Goal: Task Accomplishment & Management: Manage account settings

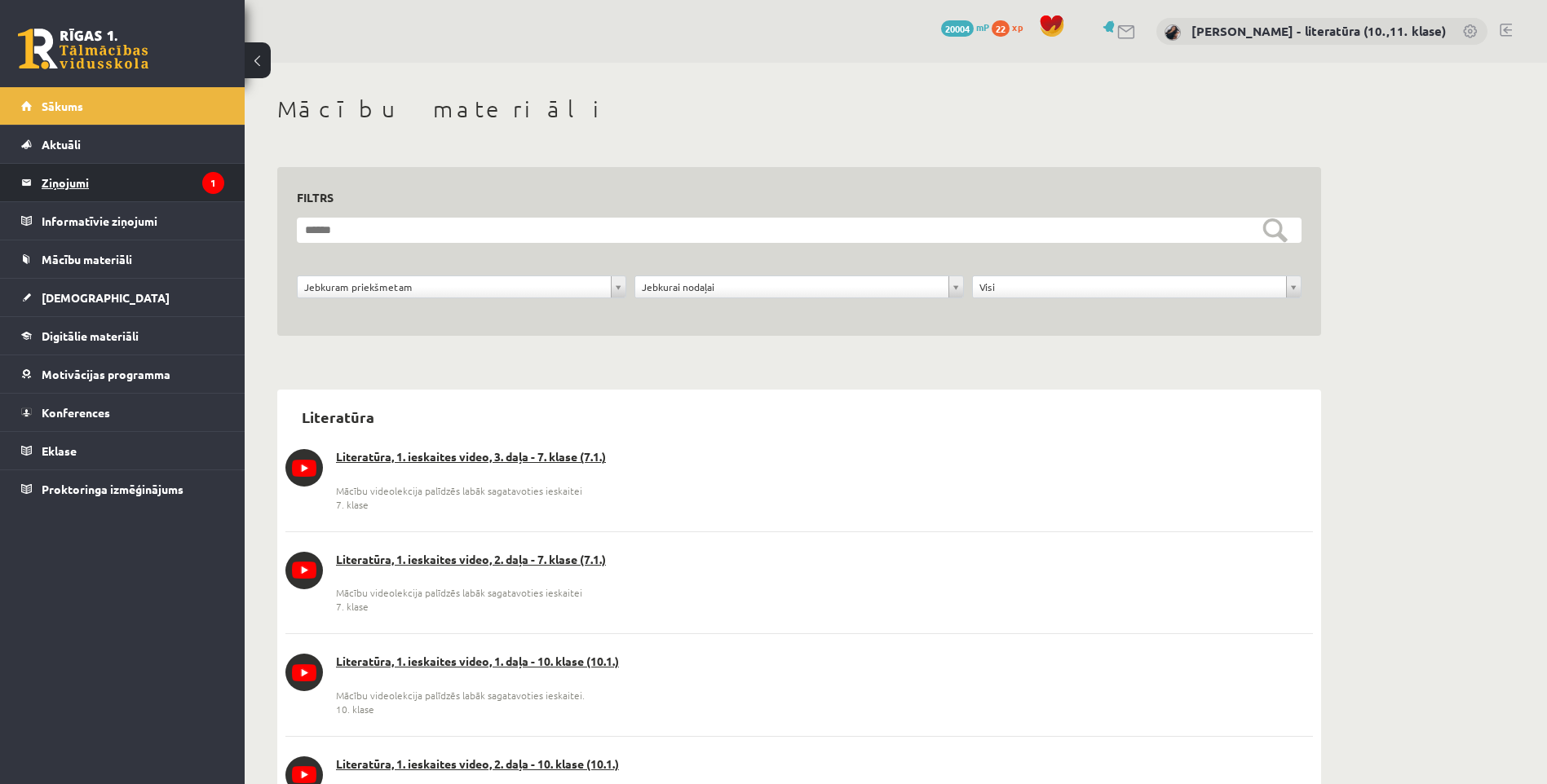
click at [181, 174] on legend "Ziņojumi 1" at bounding box center [132, 182] width 183 height 38
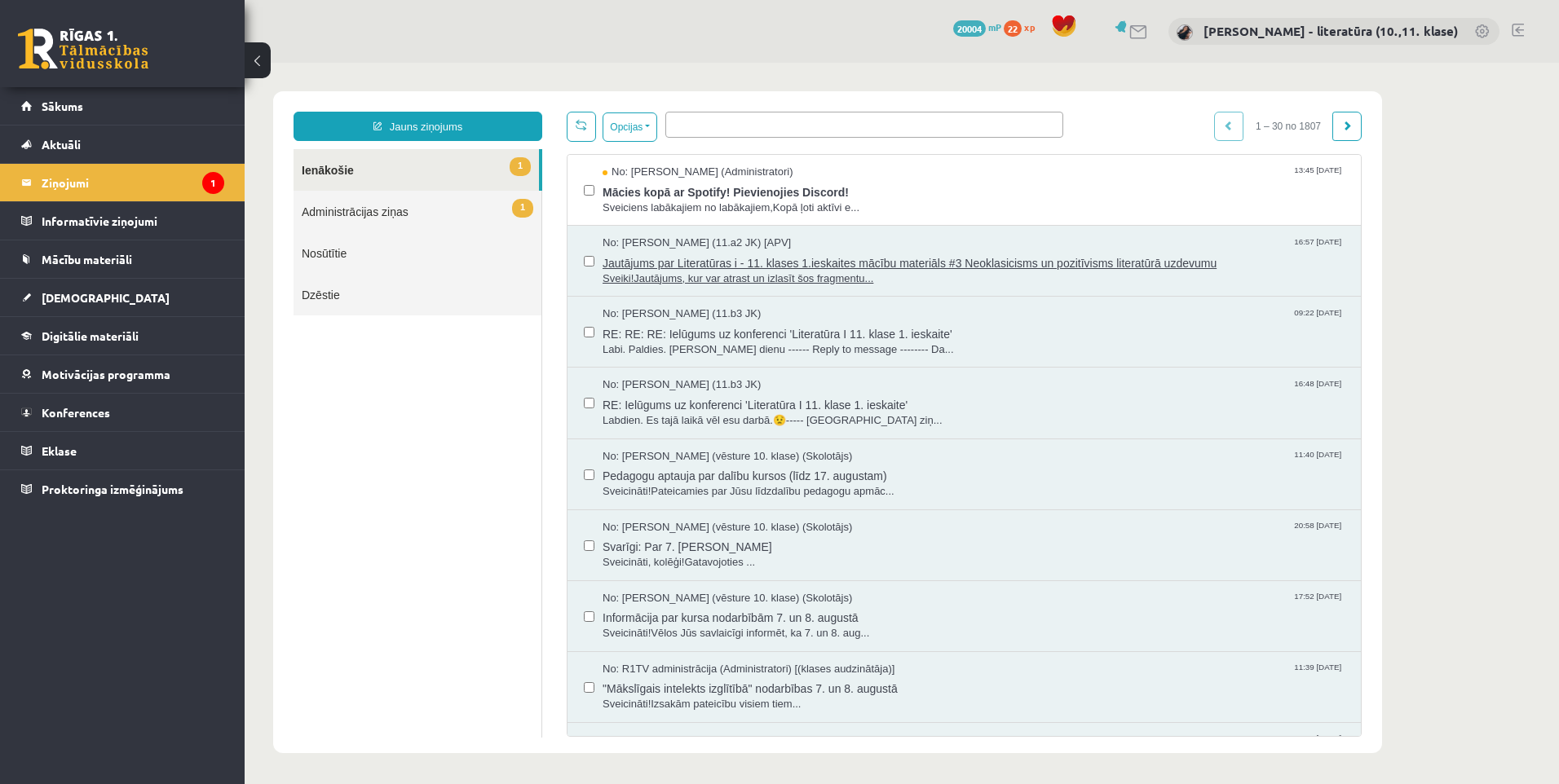
click at [673, 261] on span "Jautājums par Literatūras i - 11. klases 1.ieskaites mācību materiāls #3 Neokla…" at bounding box center [974, 261] width 742 height 20
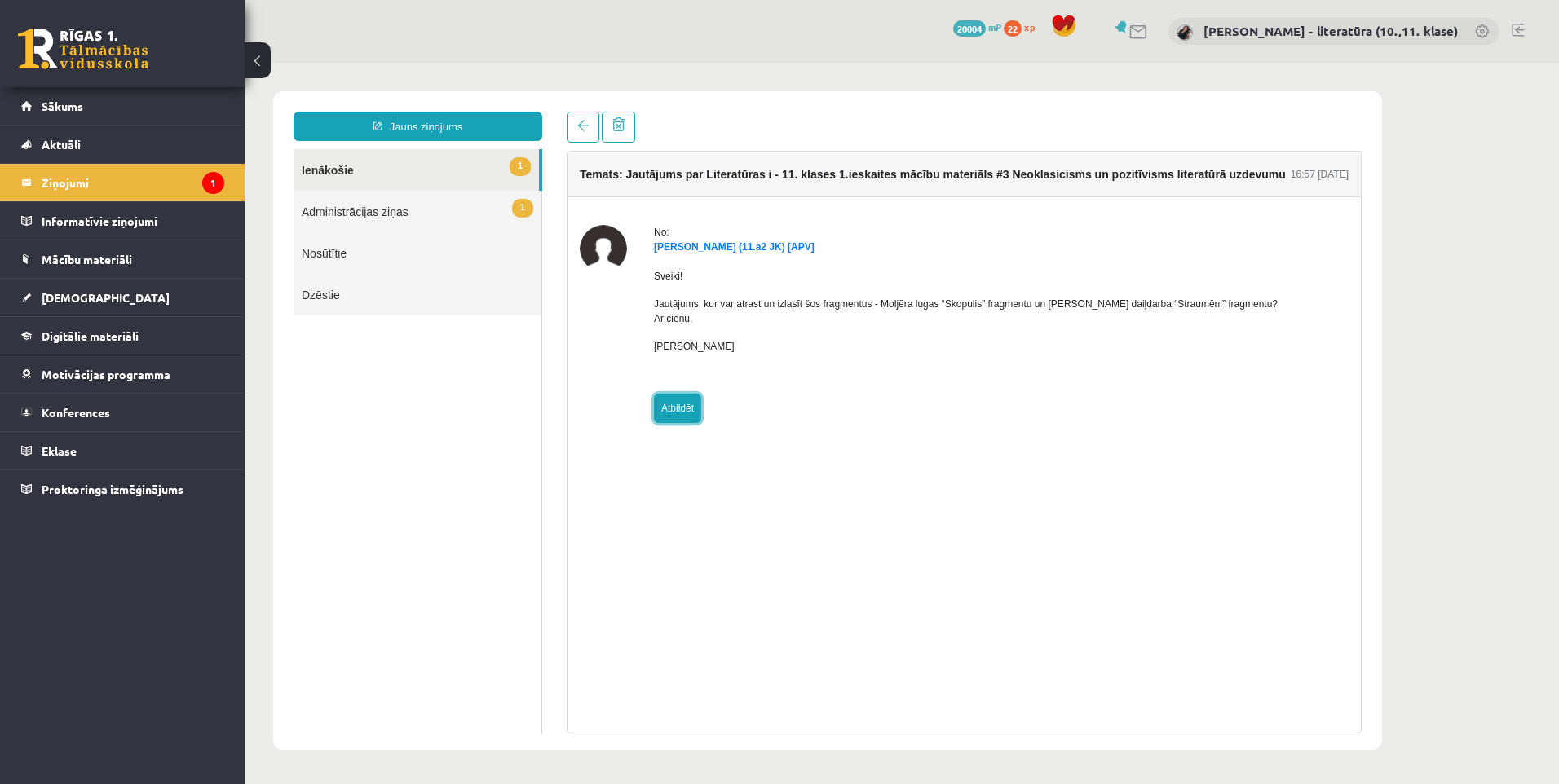
click at [686, 406] on link "Atbildēt" at bounding box center [677, 408] width 47 height 29
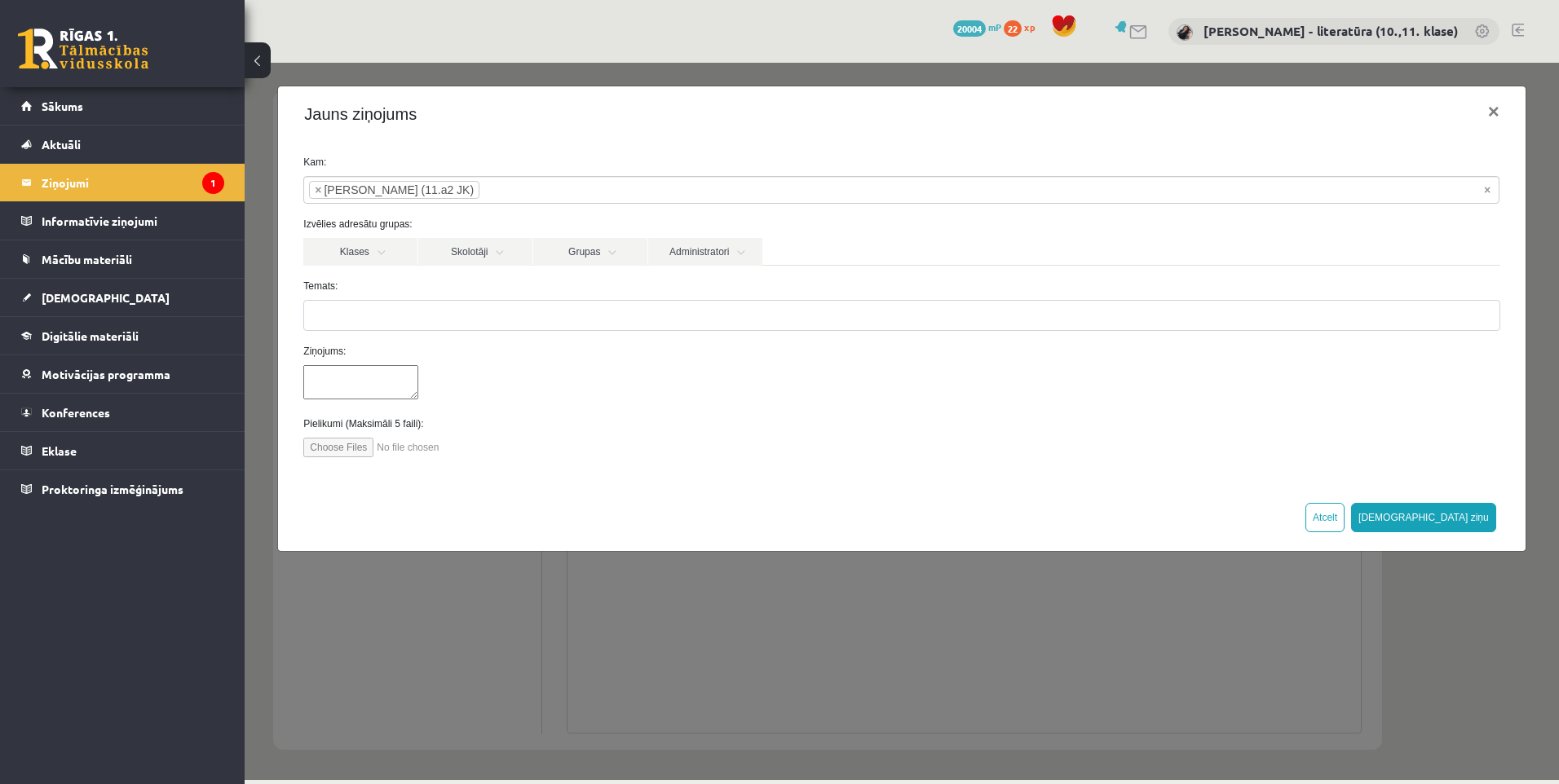
type input "**********"
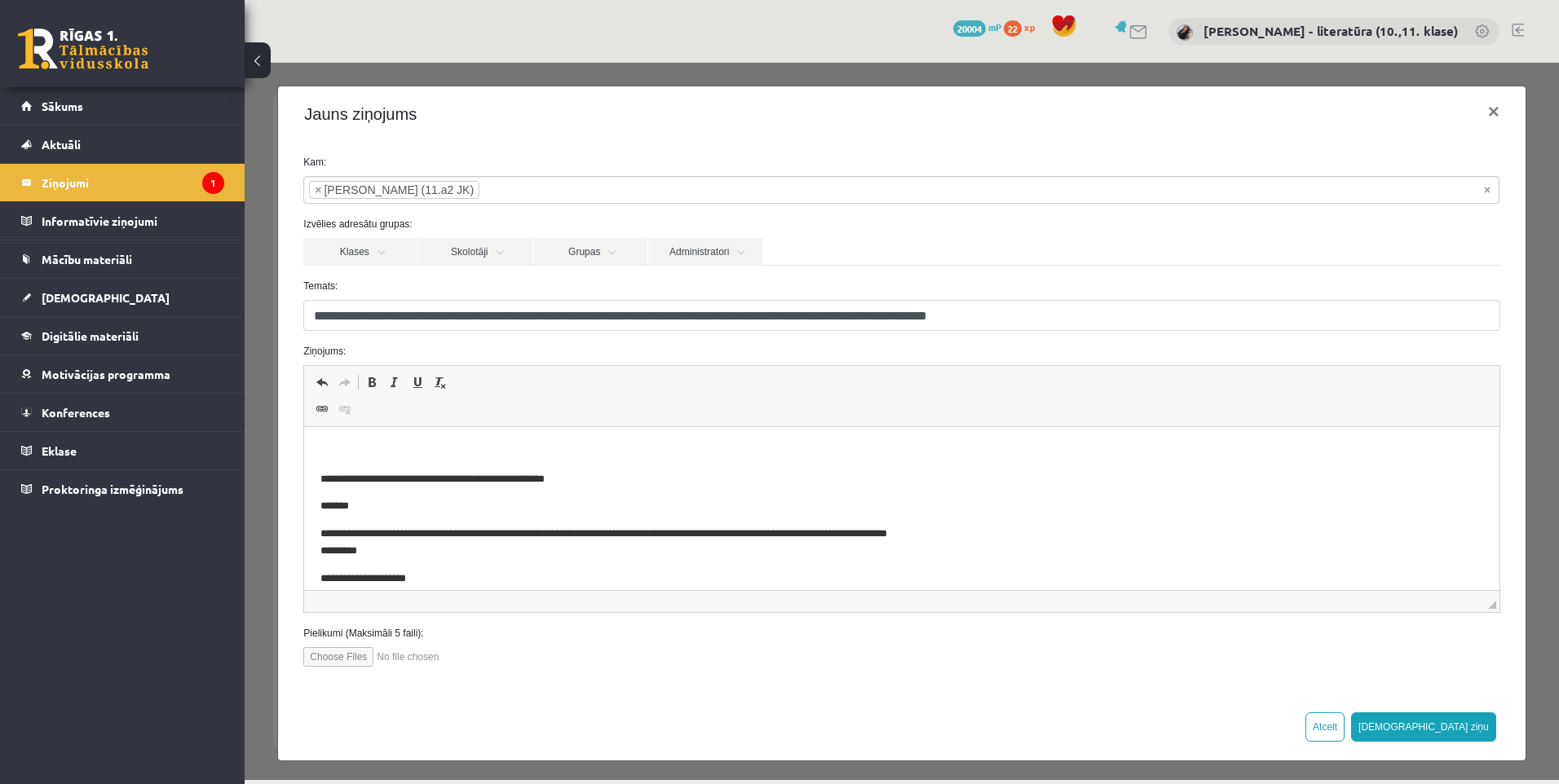
click at [343, 443] on html "**********" at bounding box center [901, 515] width 1195 height 176
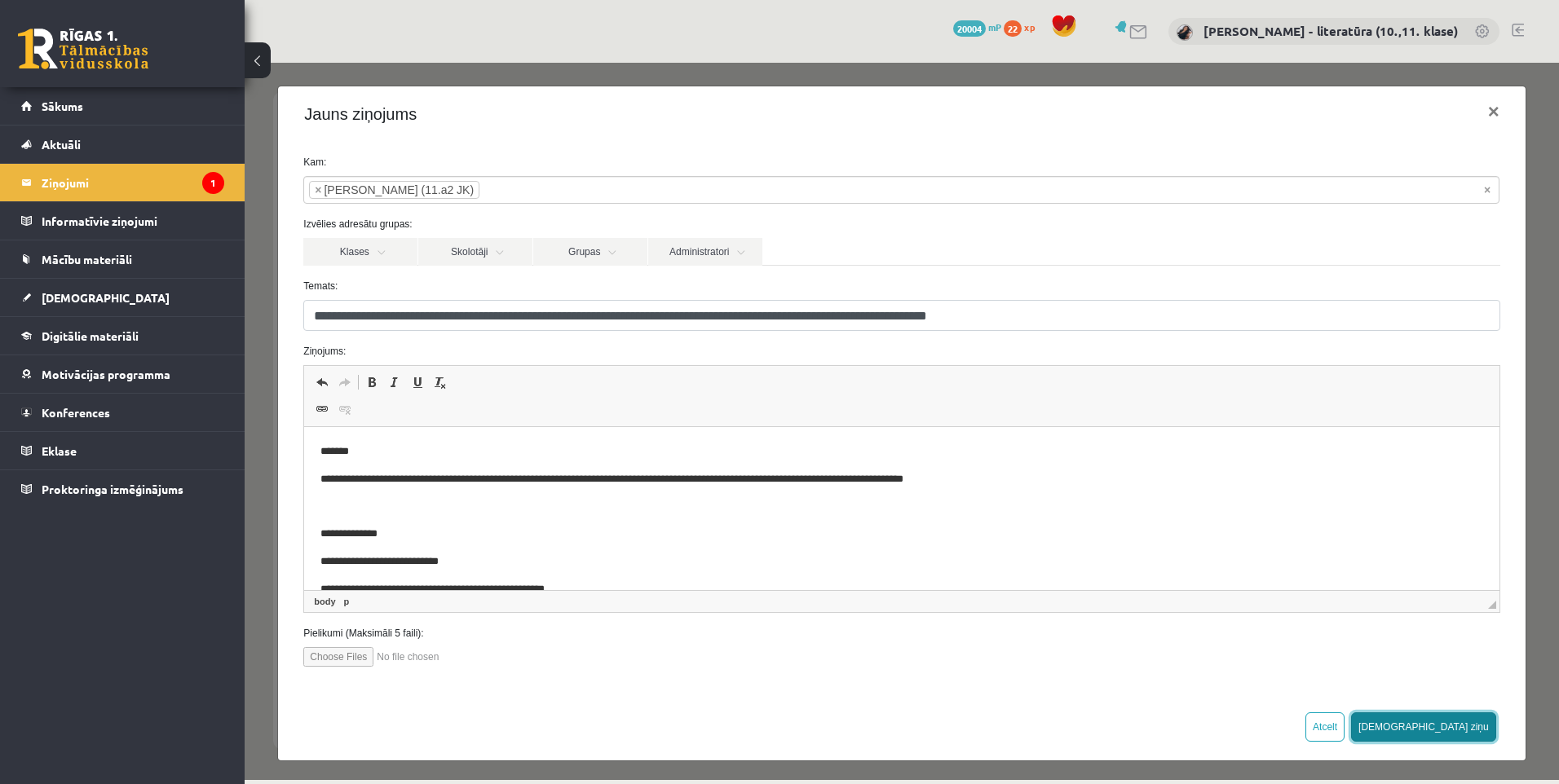
click at [1471, 721] on button "[DEMOGRAPHIC_DATA] ziņu" at bounding box center [1424, 727] width 145 height 29
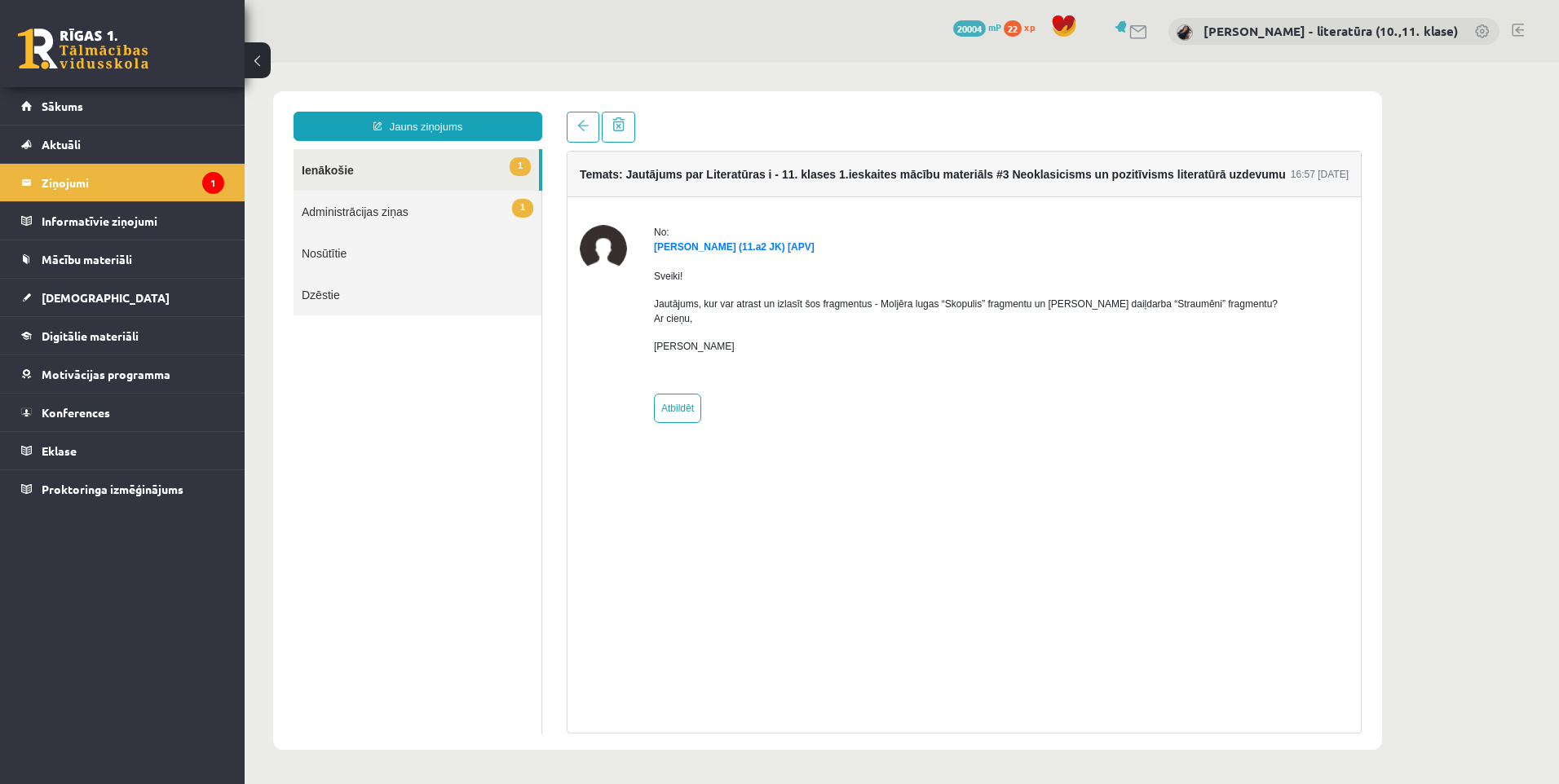
click at [394, 165] on link "1 Ienākošie" at bounding box center [416, 170] width 245 height 42
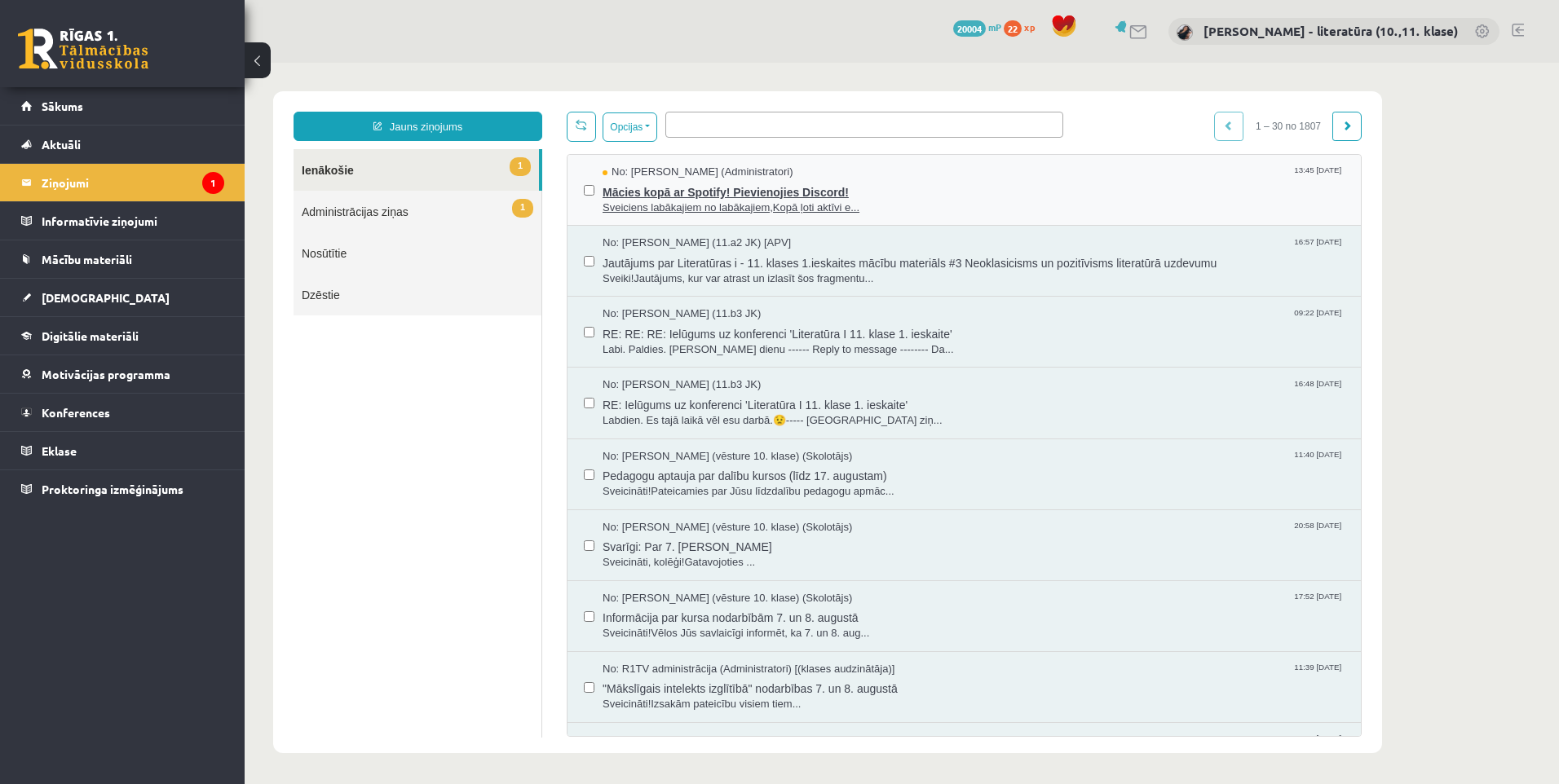
click at [703, 197] on span "Mācies kopā ar Spotify! Pievienojies Discord!" at bounding box center [974, 190] width 742 height 20
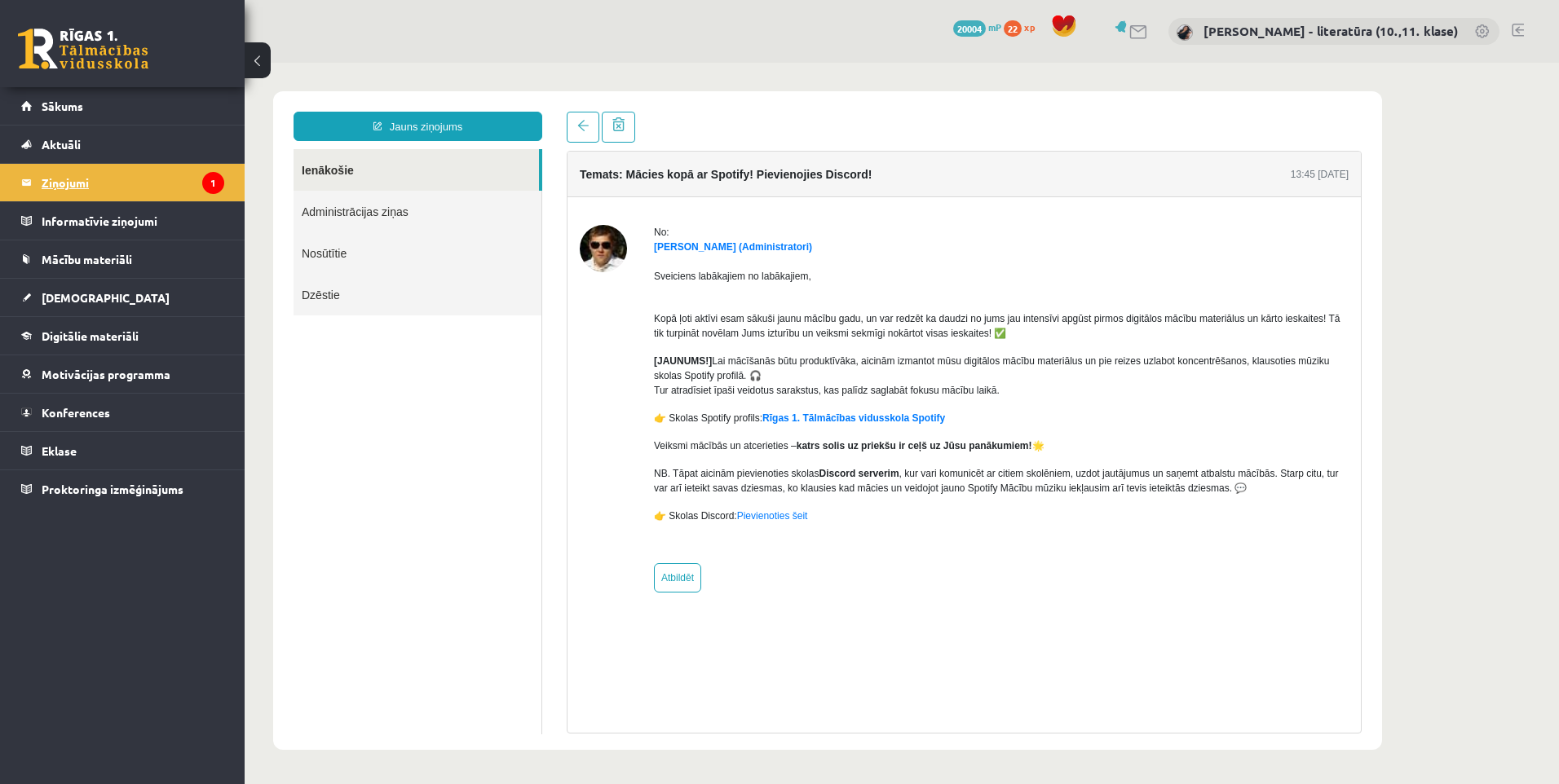
click at [66, 182] on legend "Ziņojumi 1" at bounding box center [132, 182] width 183 height 38
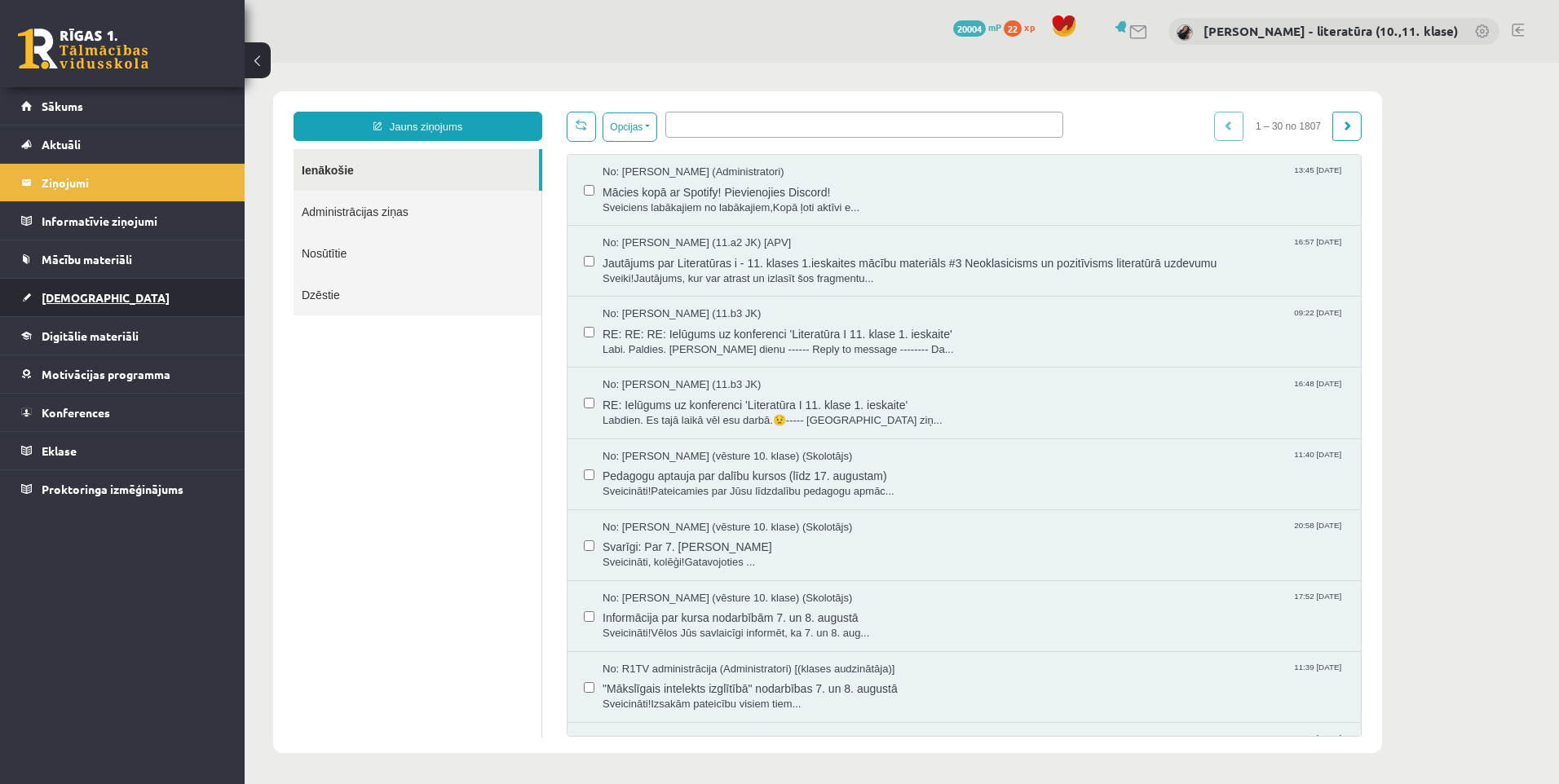
click at [66, 292] on span "[DEMOGRAPHIC_DATA]" at bounding box center [105, 297] width 128 height 14
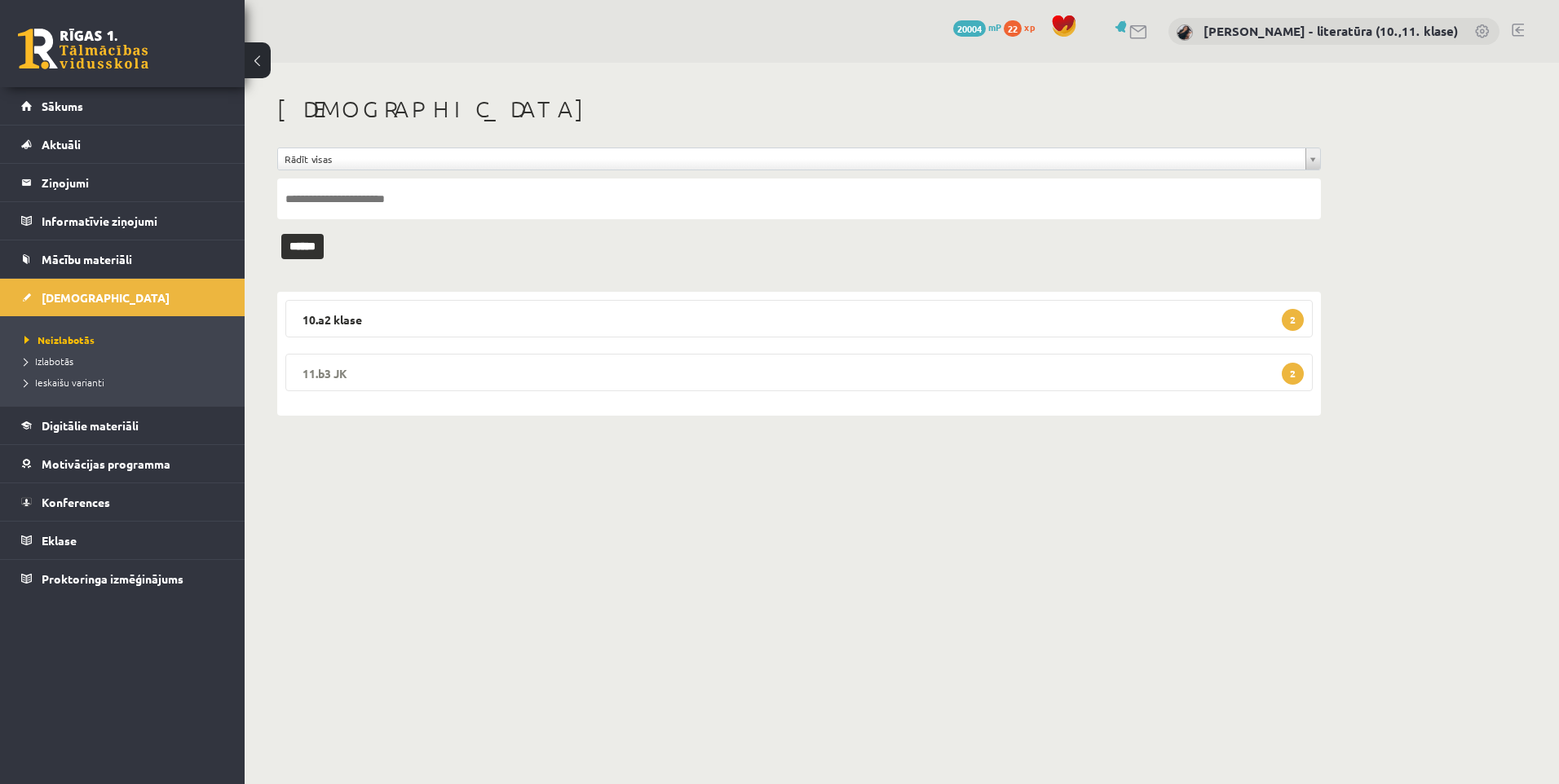
click at [383, 368] on legend "11.b3 JK 2" at bounding box center [800, 372] width 1028 height 38
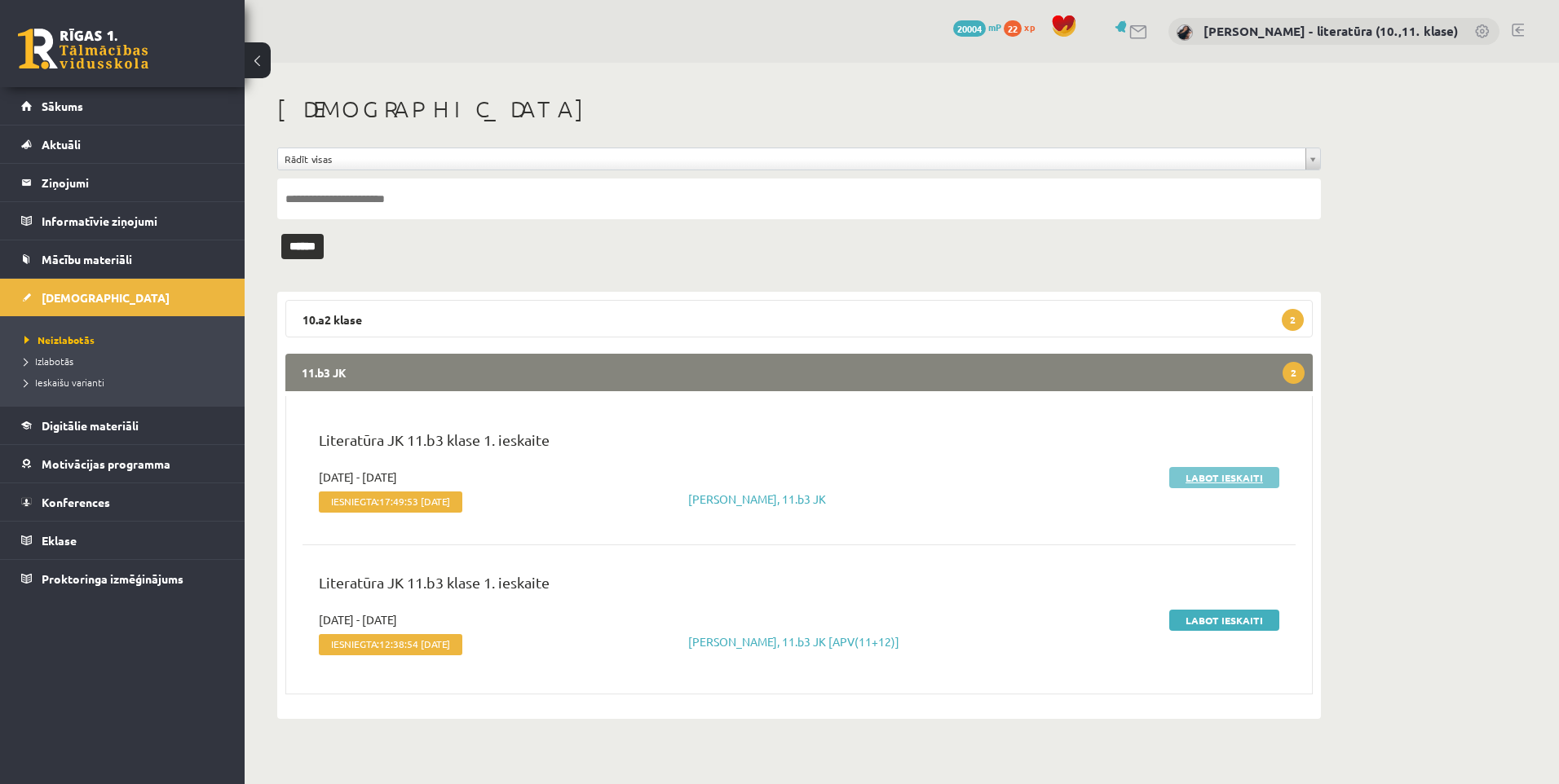
click at [1218, 480] on link "Labot ieskaiti" at bounding box center [1225, 478] width 110 height 21
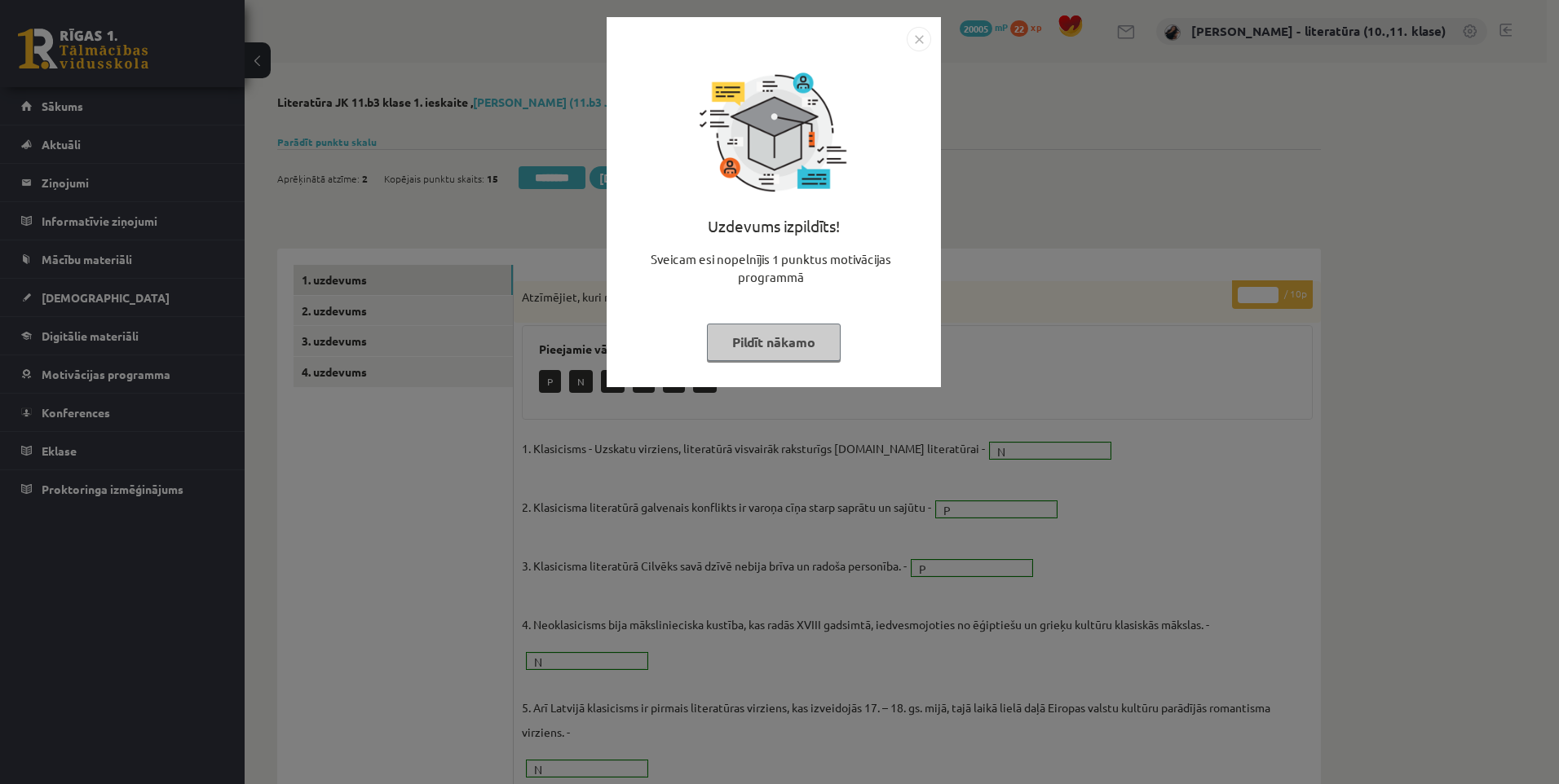
click at [739, 332] on button "Pildīt nākamo" at bounding box center [774, 342] width 133 height 38
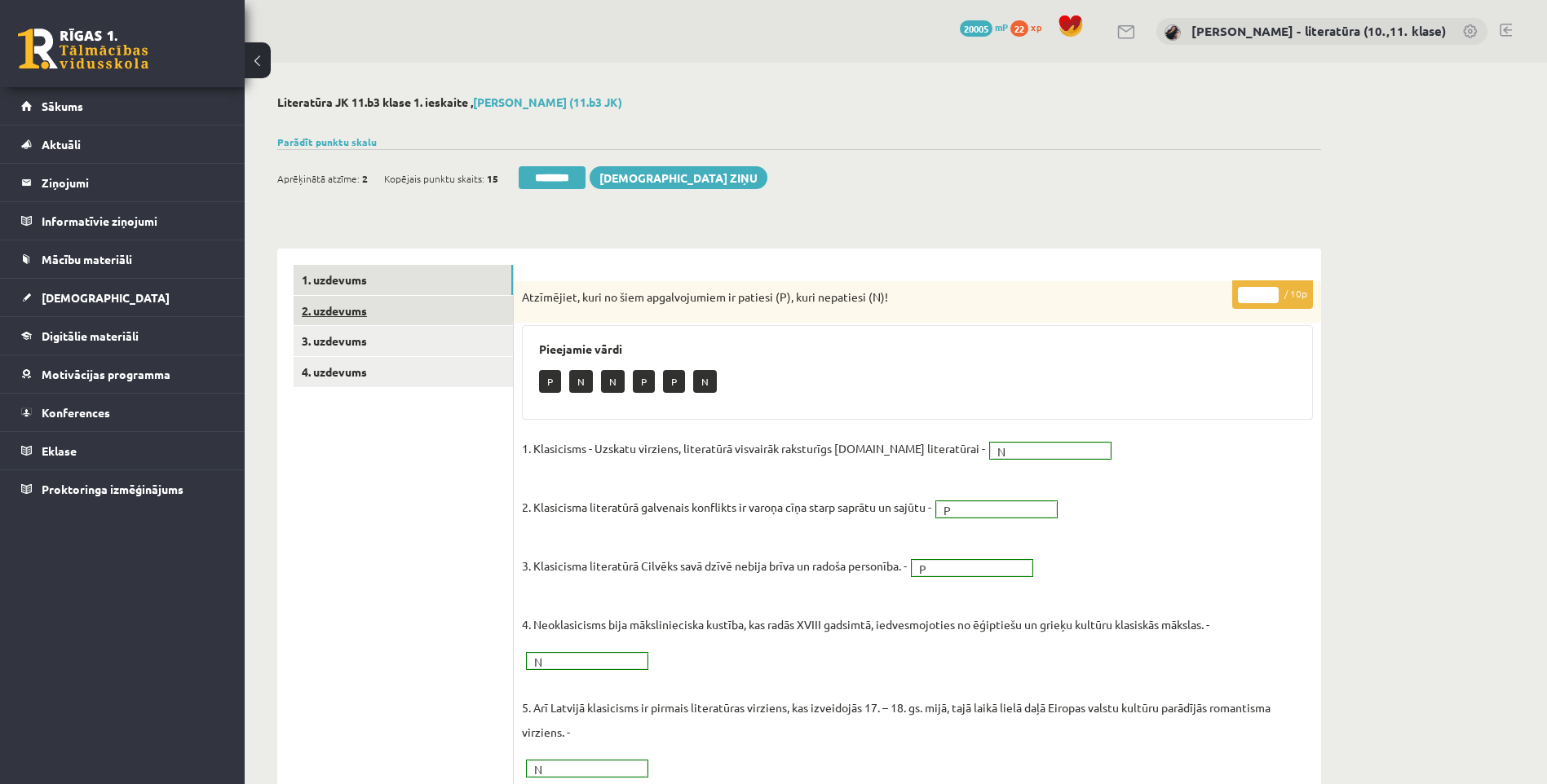
click at [442, 301] on link "2. uzdevums" at bounding box center [403, 310] width 219 height 30
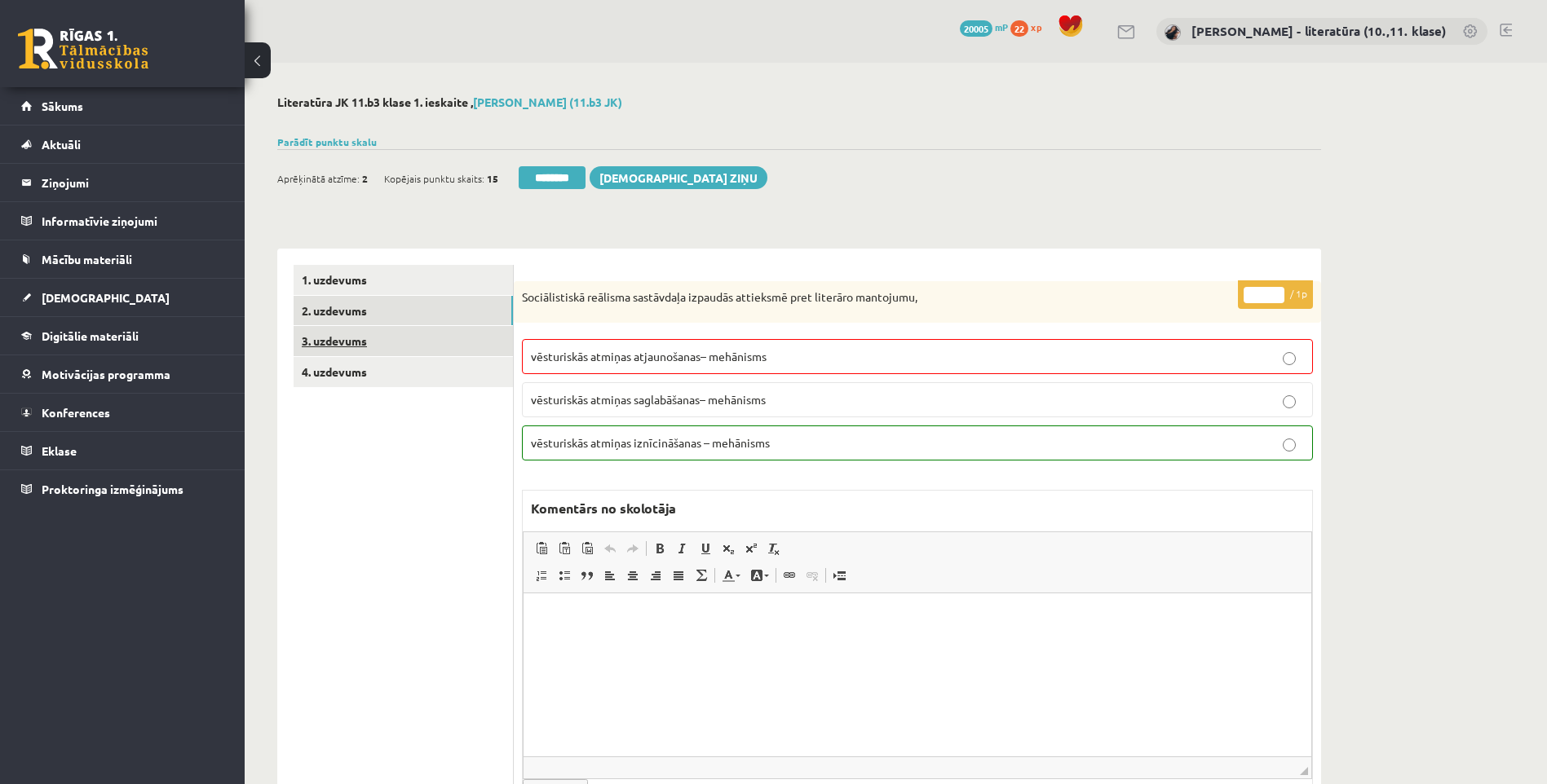
click at [353, 334] on link "3. uzdevums" at bounding box center [403, 341] width 219 height 30
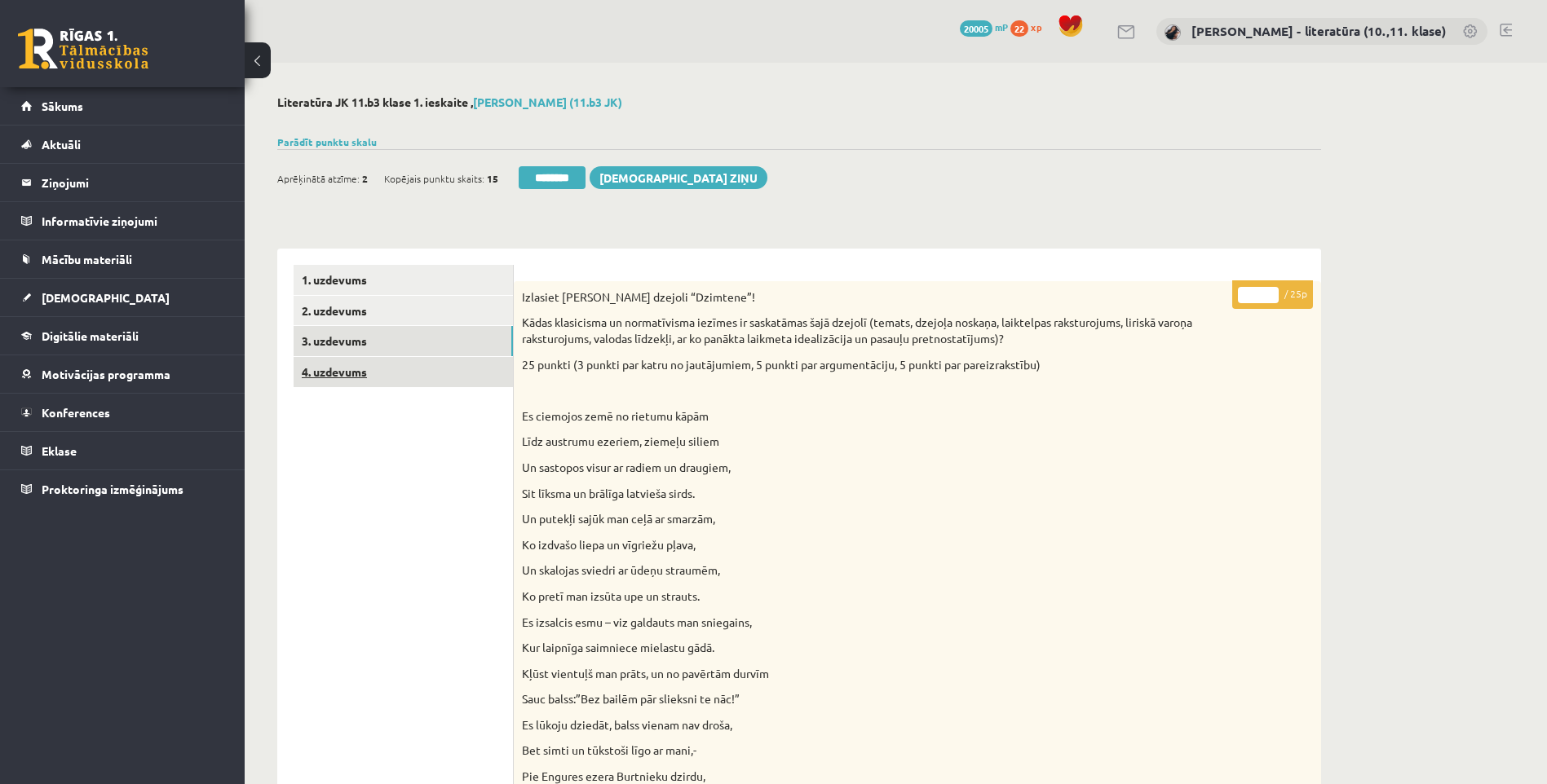
click at [382, 377] on link "4. uzdevums" at bounding box center [403, 372] width 219 height 30
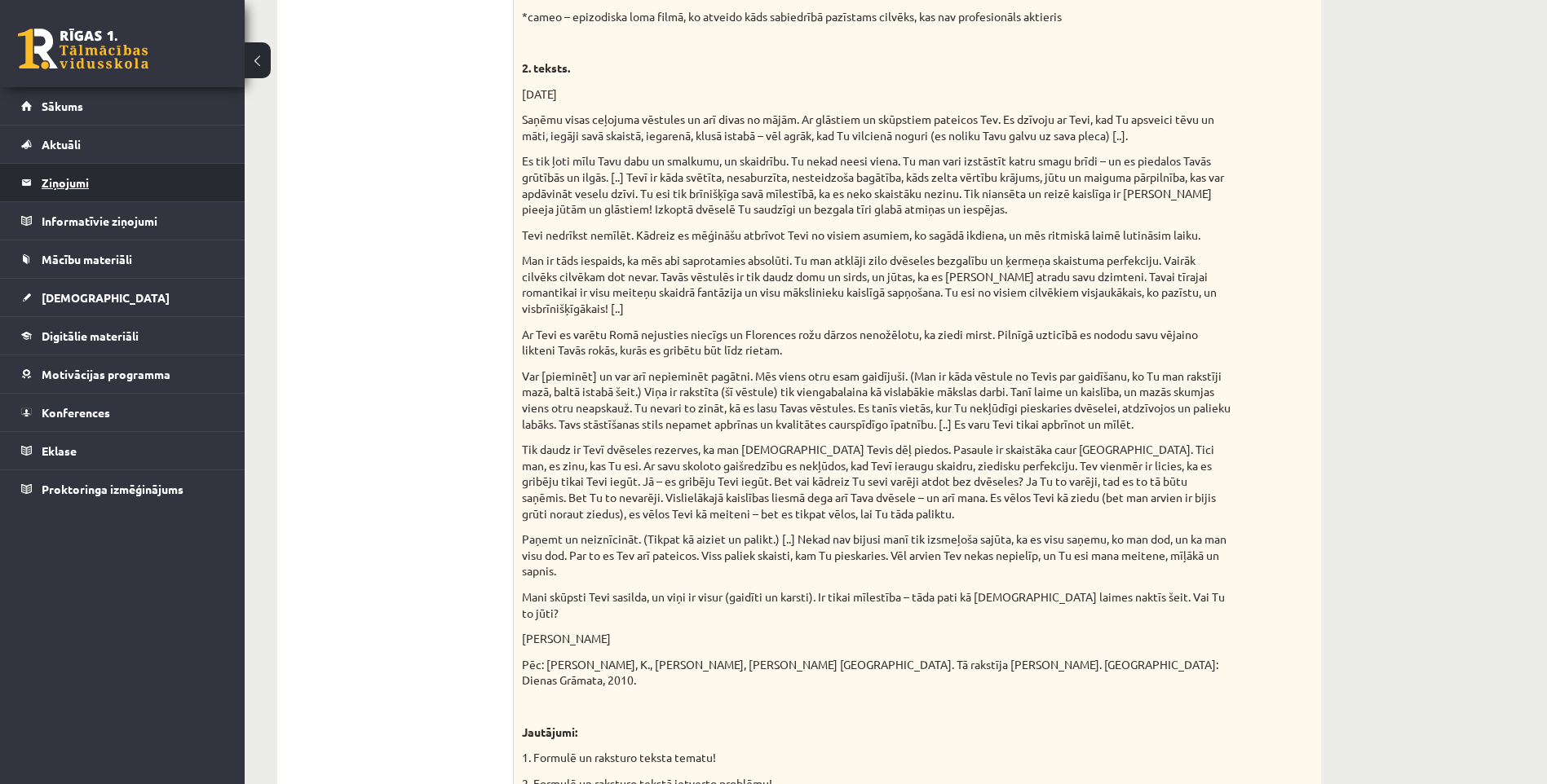
scroll to position [978, 0]
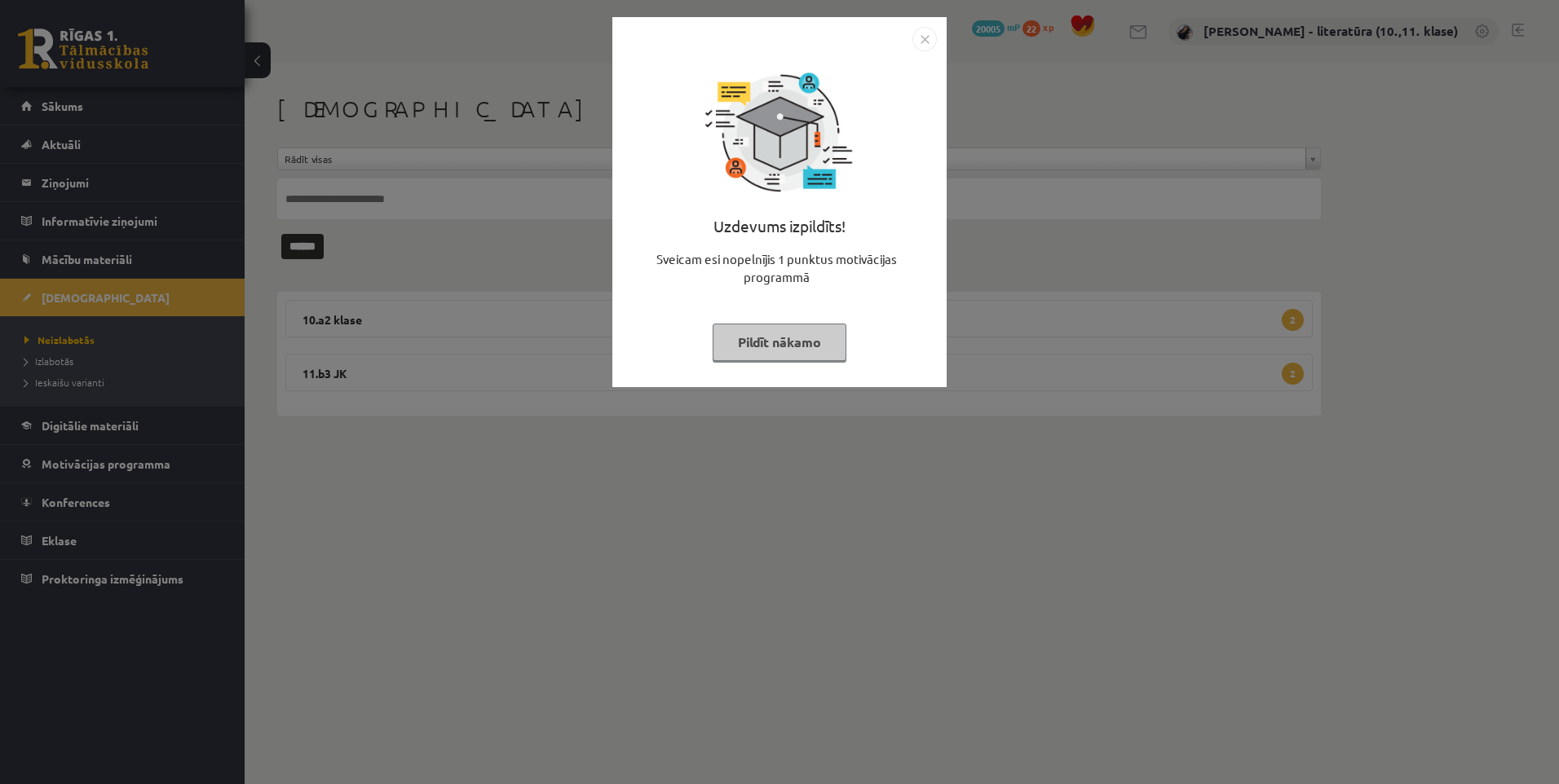
click at [929, 31] on img "Close" at bounding box center [924, 39] width 24 height 24
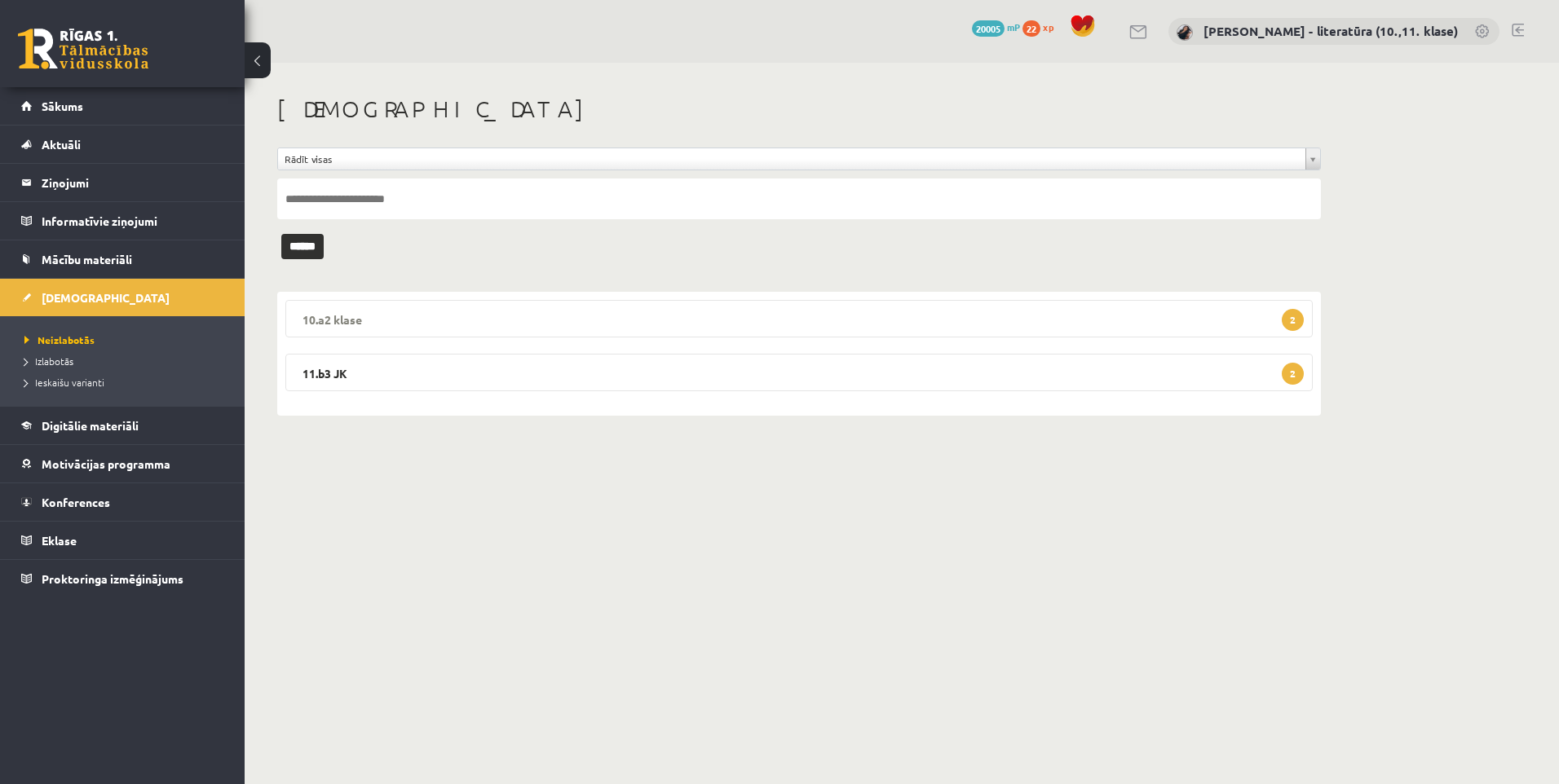
click at [471, 304] on legend "10.a2 klase 2" at bounding box center [800, 319] width 1028 height 38
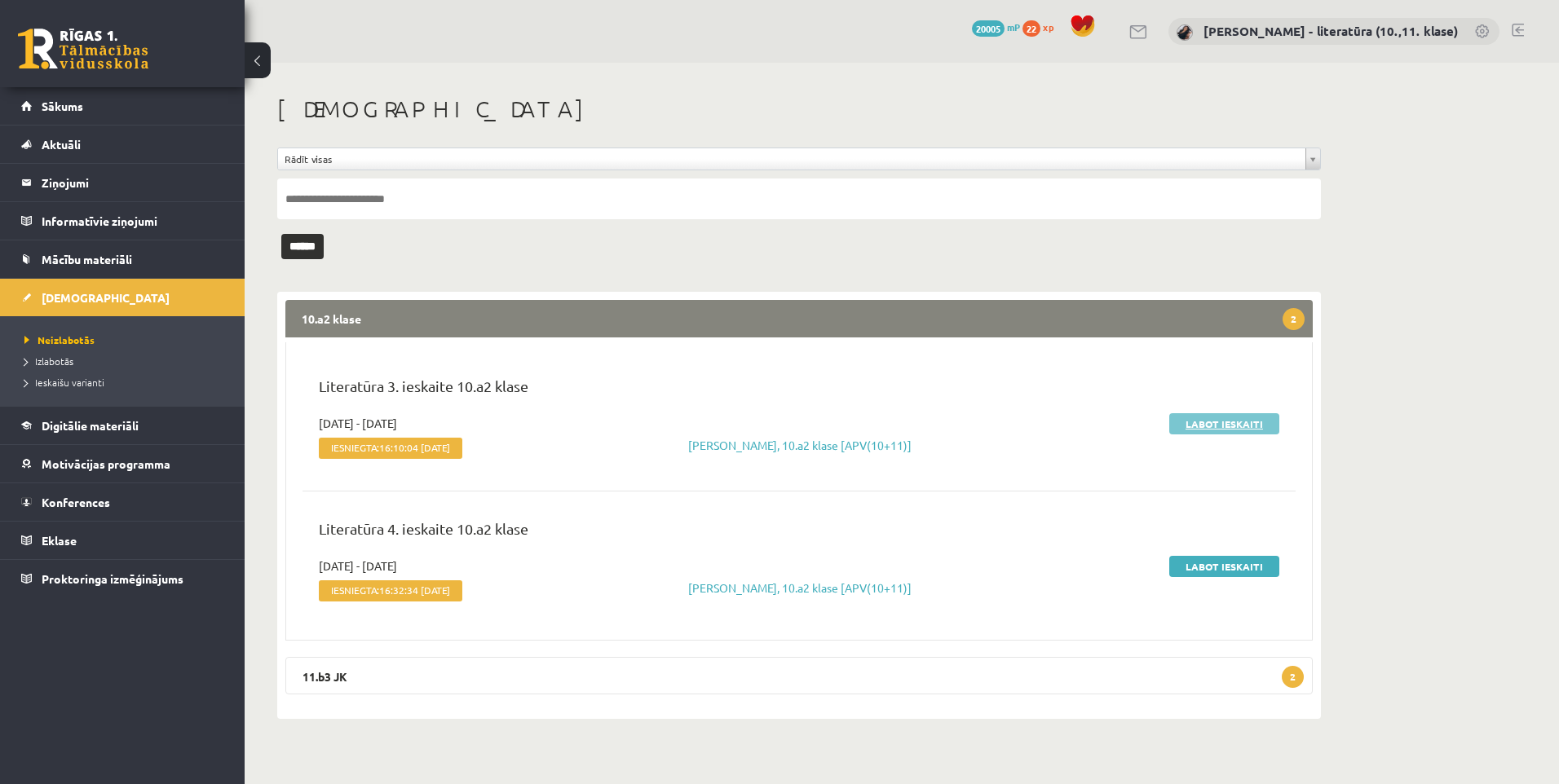
click at [1192, 418] on link "Labot ieskaiti" at bounding box center [1225, 424] width 110 height 21
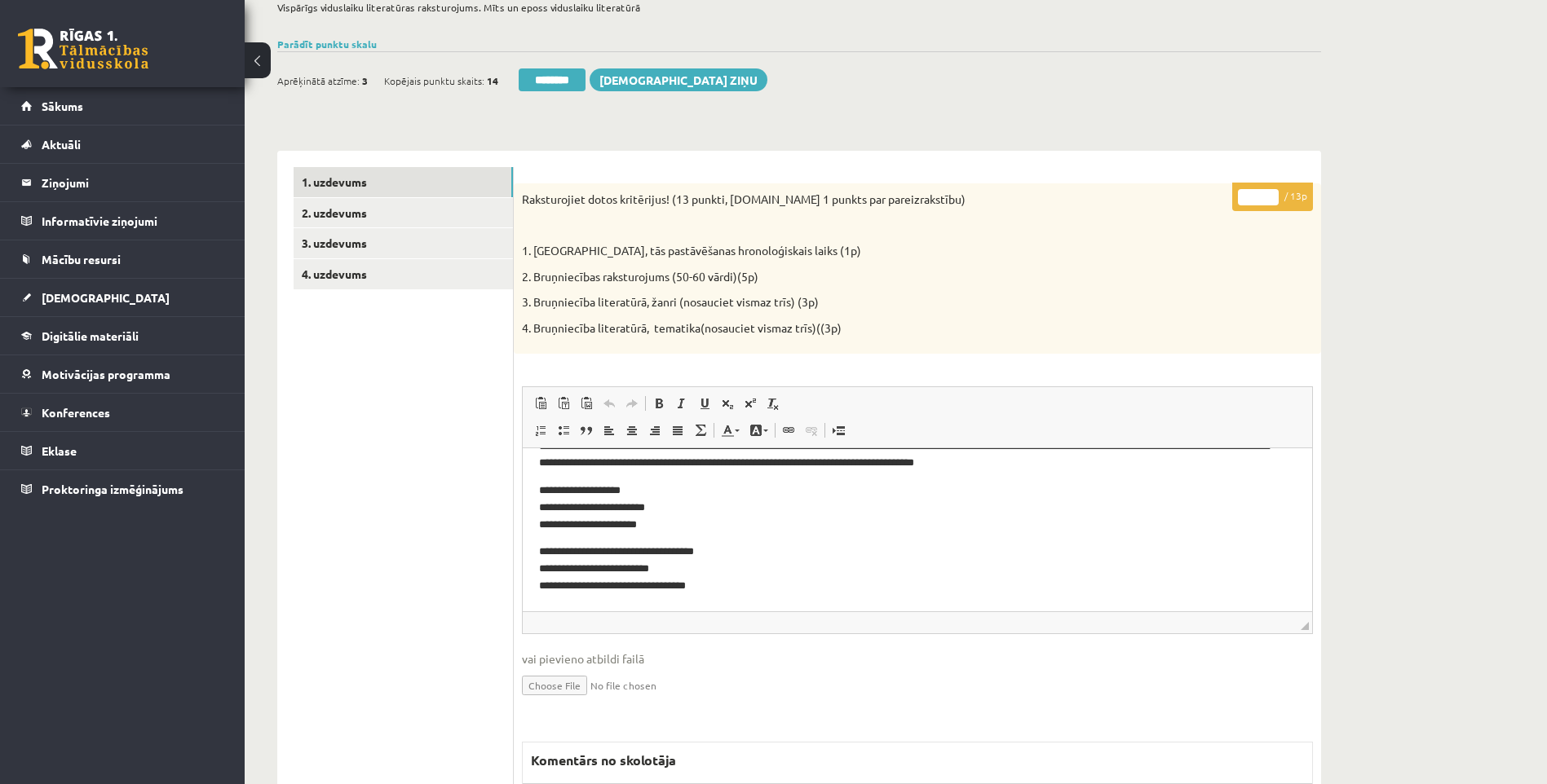
scroll to position [244, 0]
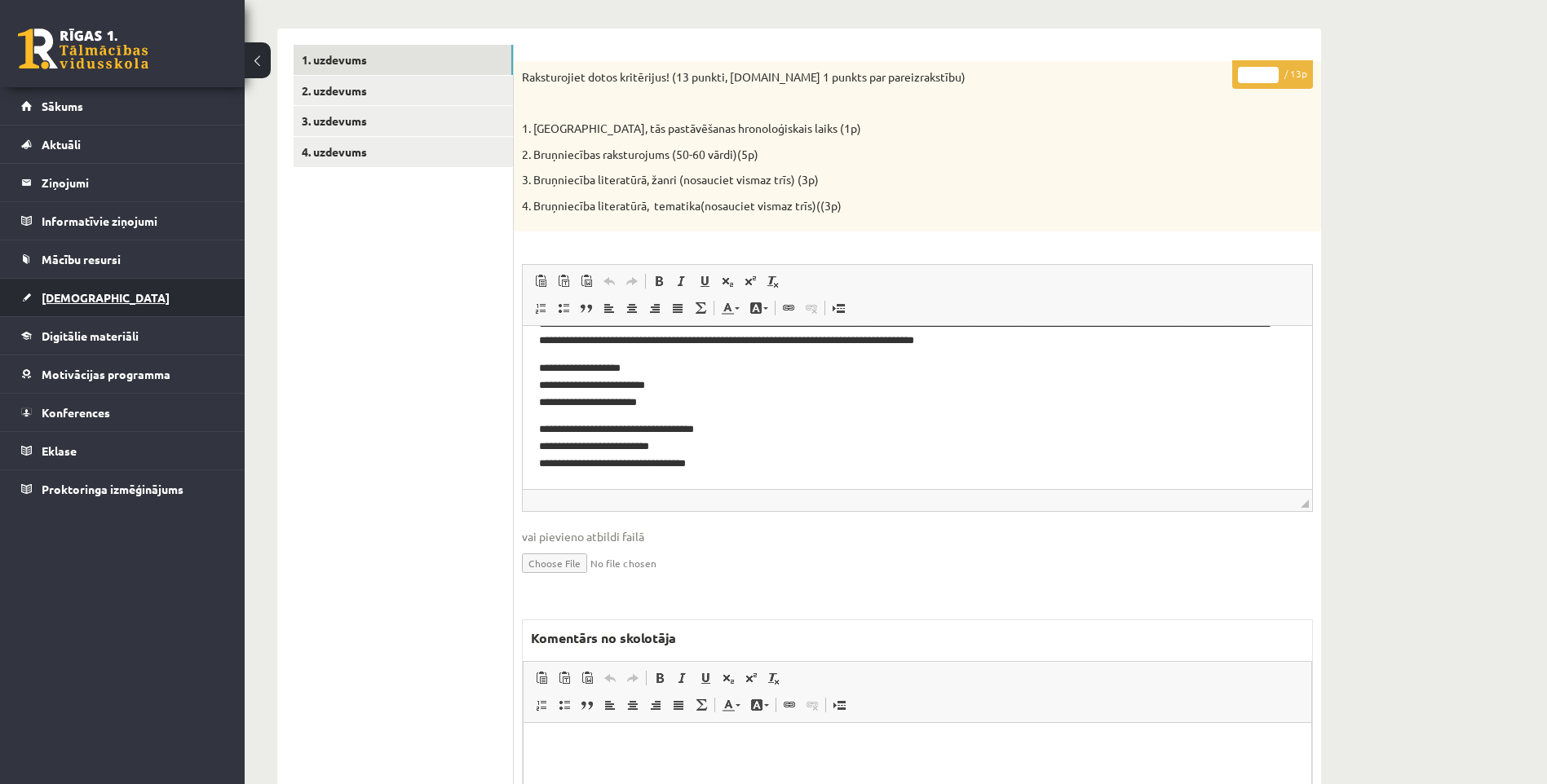
click at [88, 303] on span "[DEMOGRAPHIC_DATA]" at bounding box center [105, 297] width 128 height 14
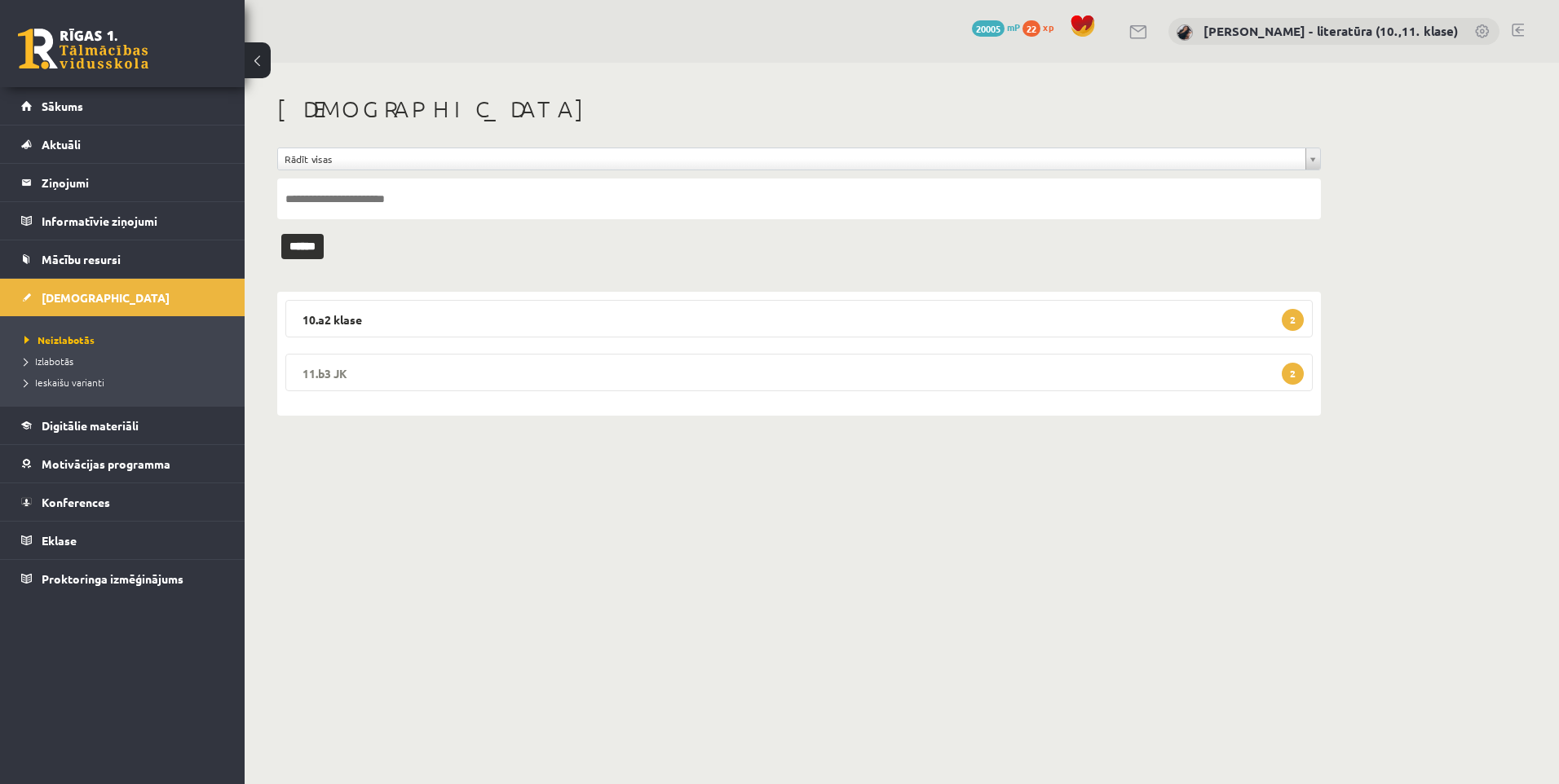
click at [422, 370] on legend "11.b3 JK 2" at bounding box center [800, 372] width 1028 height 38
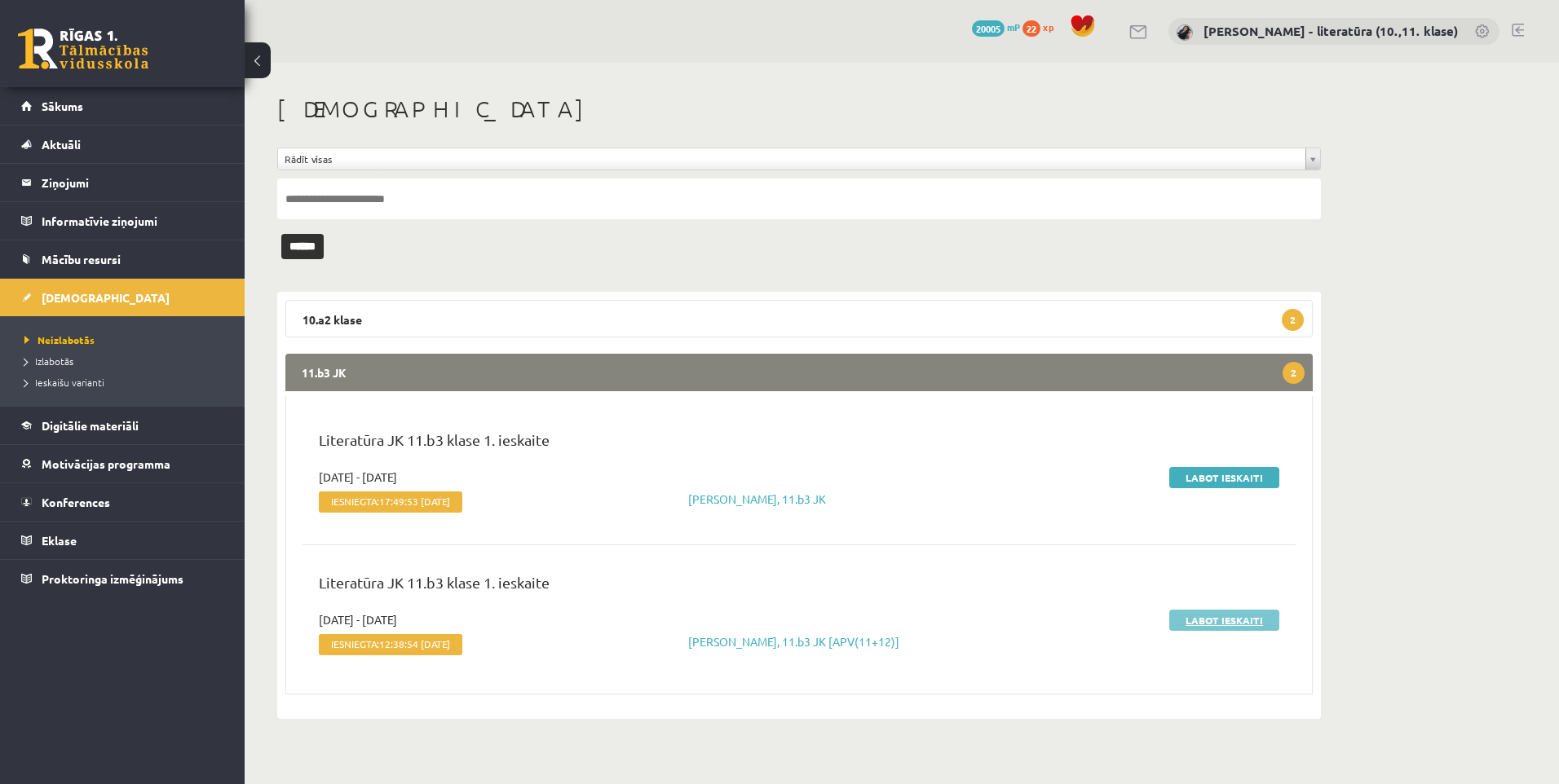
click at [1204, 622] on link "Labot ieskaiti" at bounding box center [1225, 621] width 110 height 21
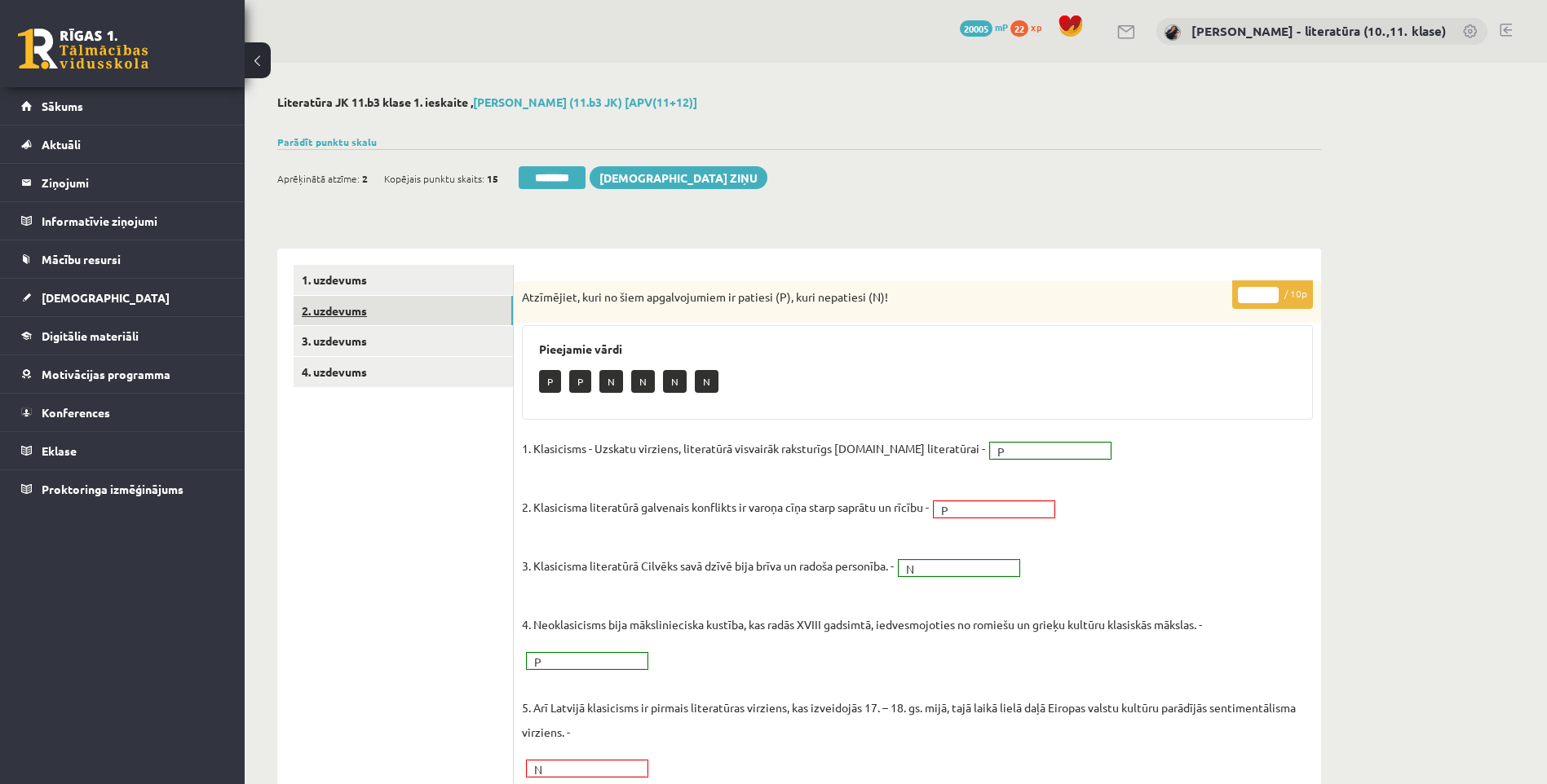
click at [429, 307] on link "2. uzdevums" at bounding box center [403, 310] width 219 height 30
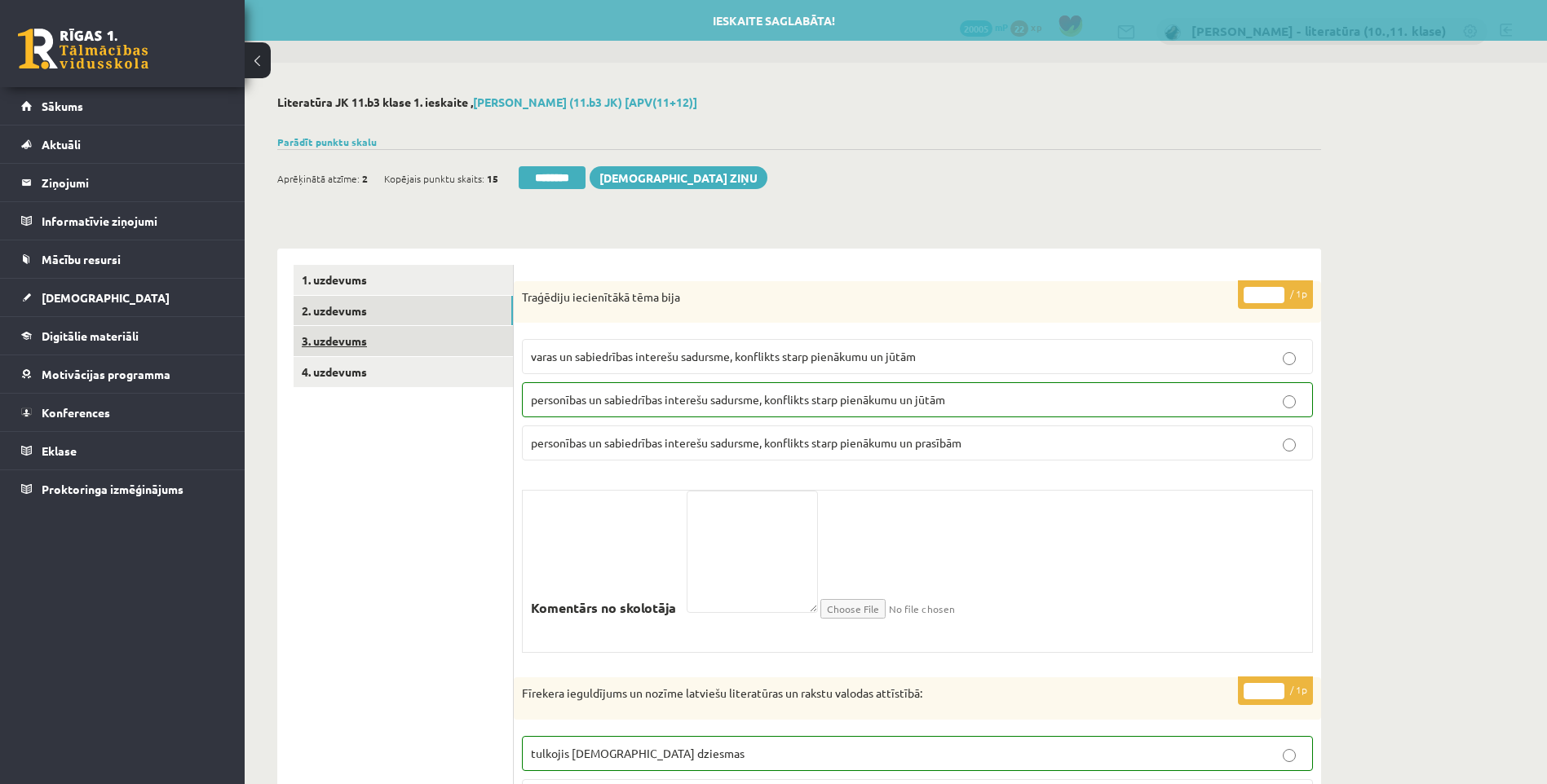
click at [406, 334] on link "3. uzdevums" at bounding box center [403, 341] width 219 height 30
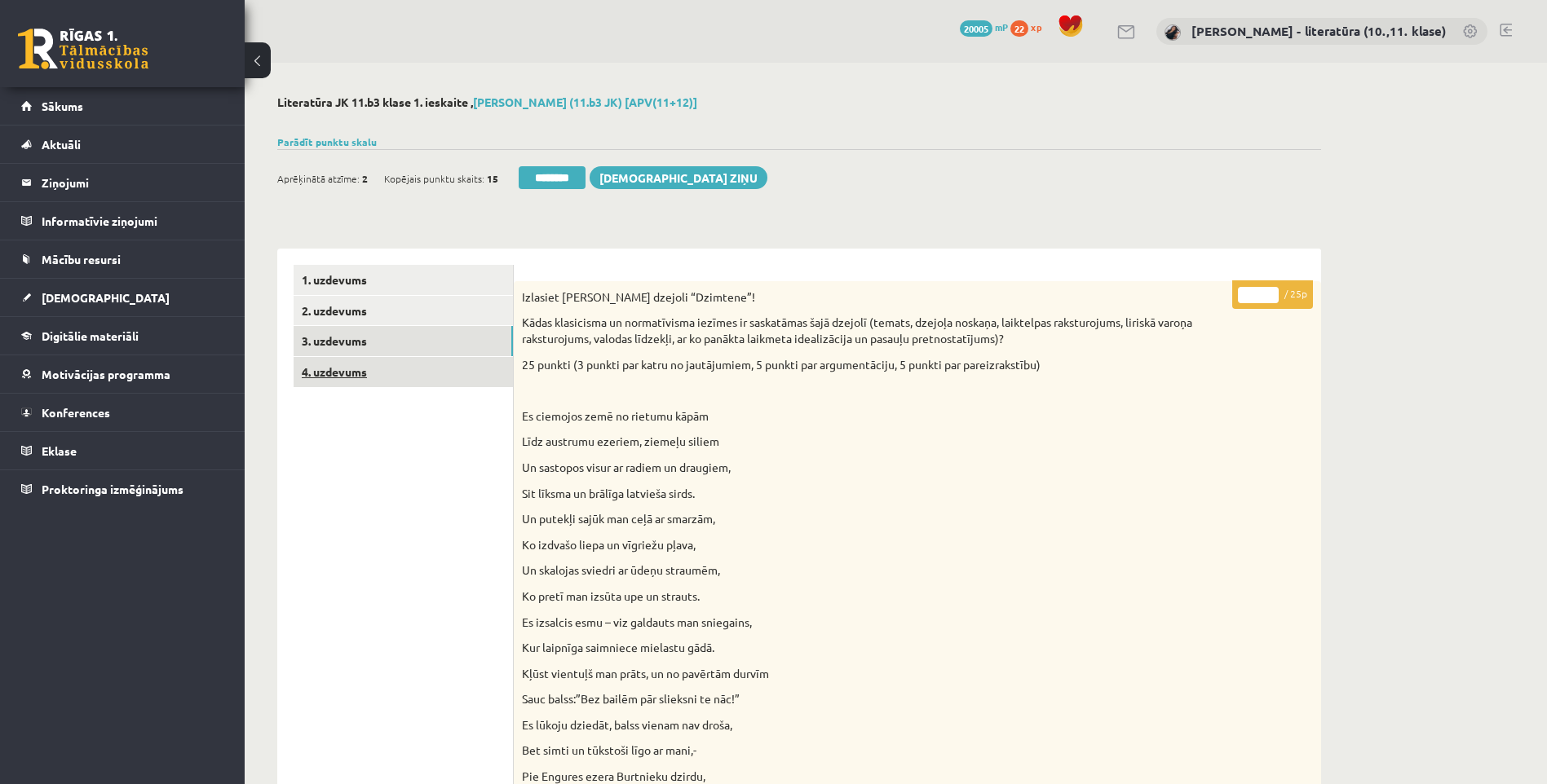
click at [388, 360] on link "4. uzdevums" at bounding box center [403, 372] width 219 height 30
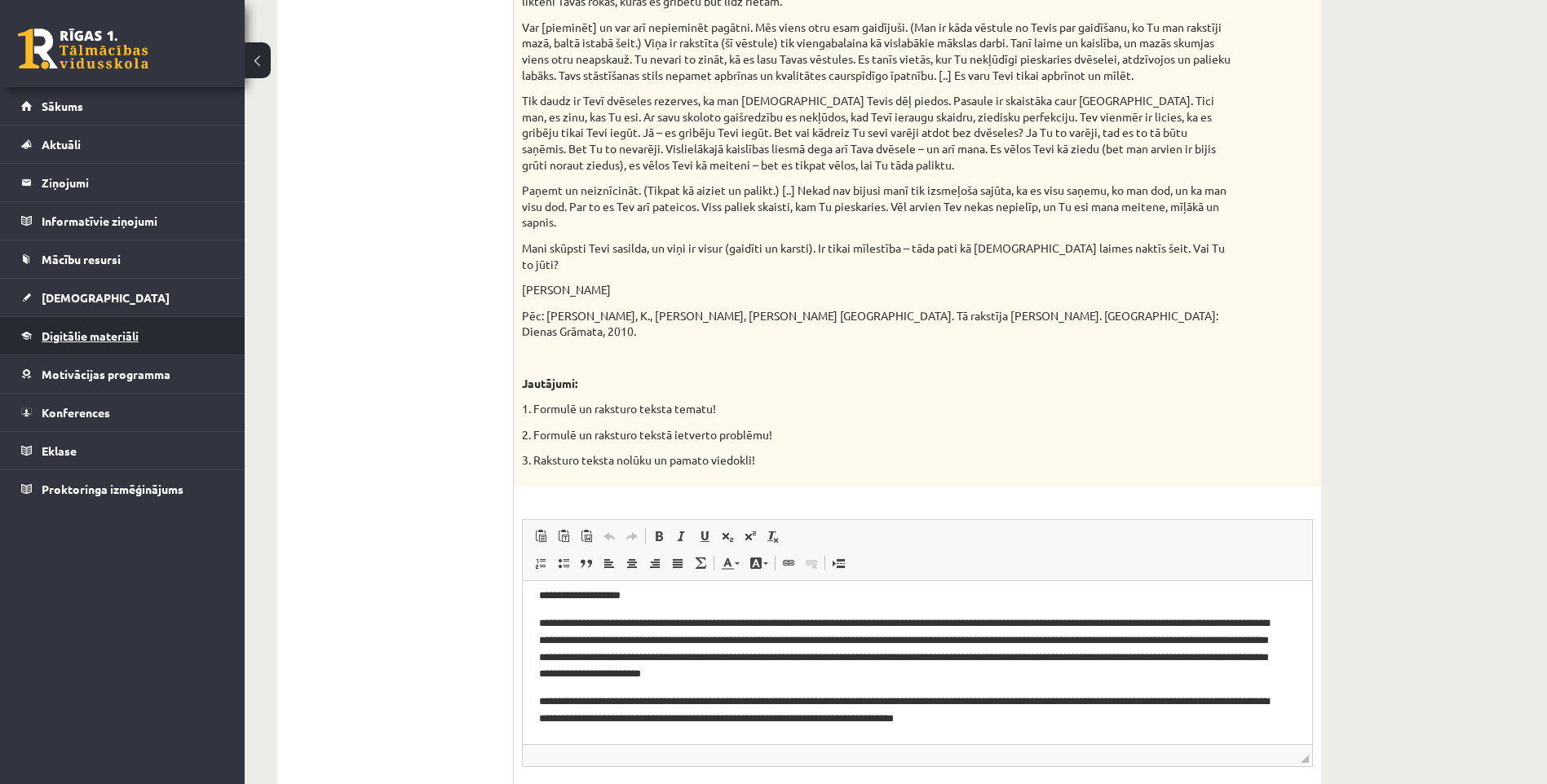
scroll to position [1129, 0]
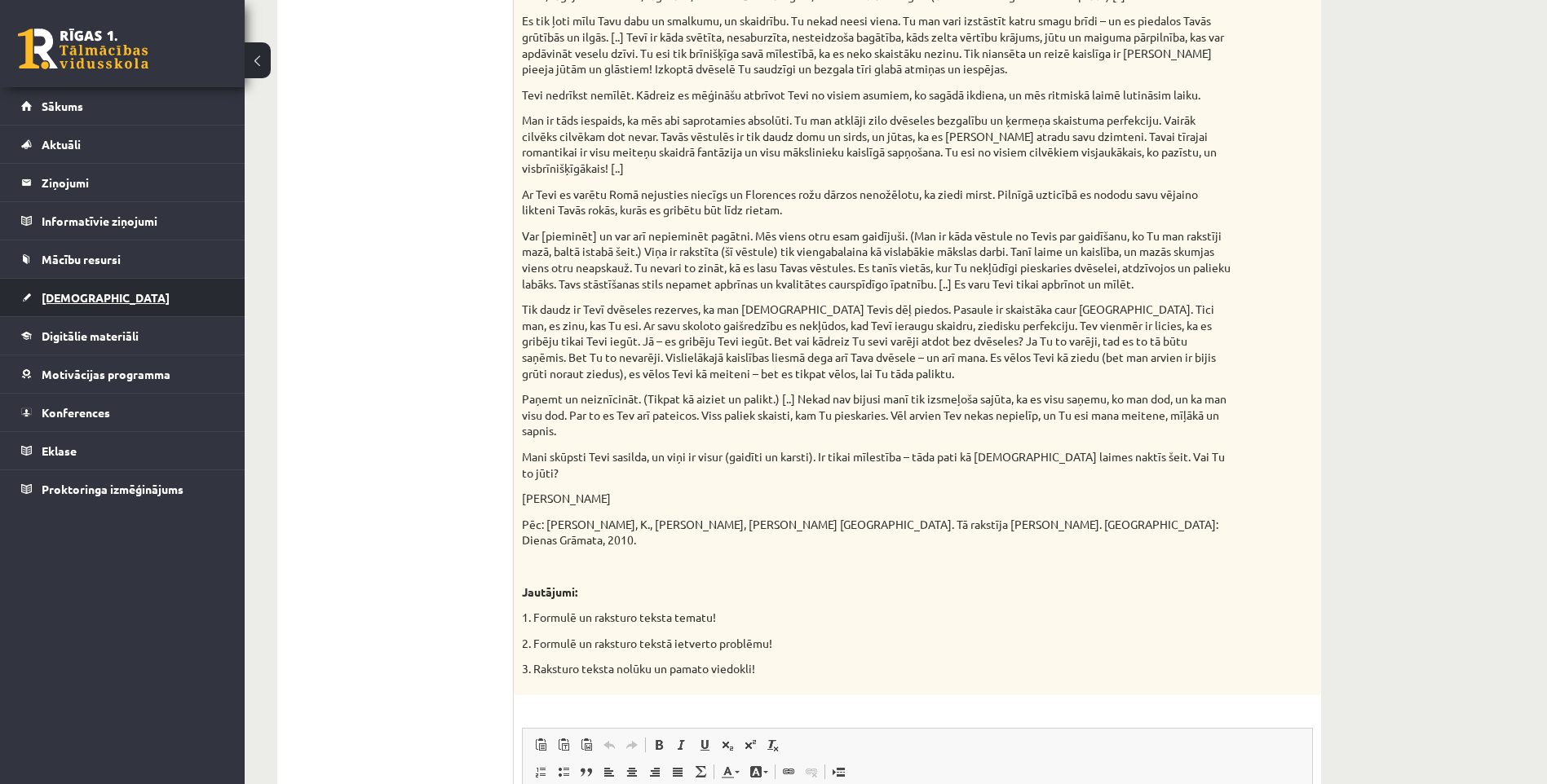
click at [99, 299] on link "[DEMOGRAPHIC_DATA]" at bounding box center [123, 297] width 203 height 38
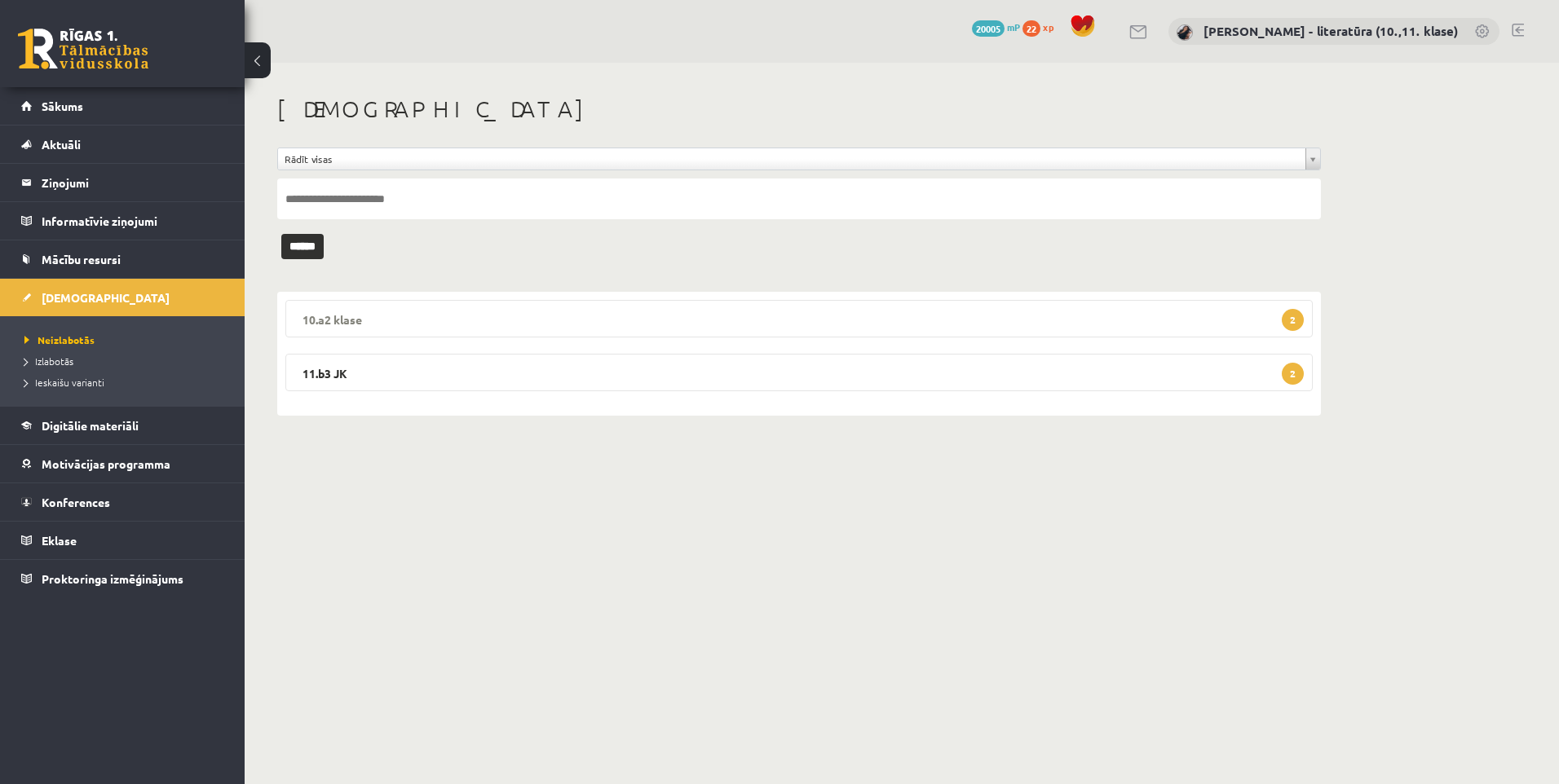
click at [479, 327] on legend "10.a2 klase 2" at bounding box center [800, 319] width 1028 height 38
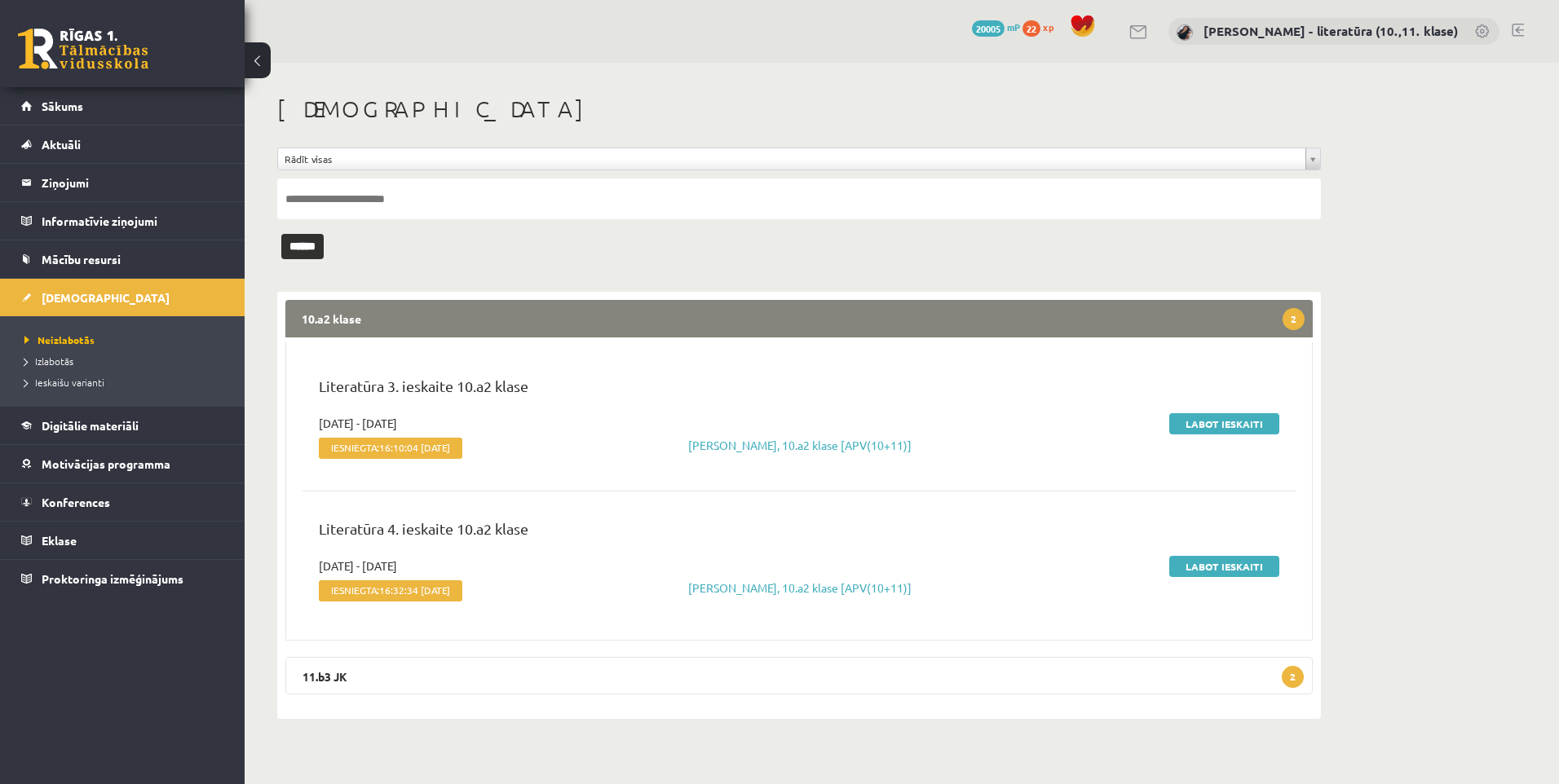
click at [1186, 549] on div "Literatūra 4. ieskaite 10.a2 klase" at bounding box center [799, 537] width 985 height 40
click at [1210, 568] on link "Labot ieskaiti" at bounding box center [1225, 567] width 110 height 21
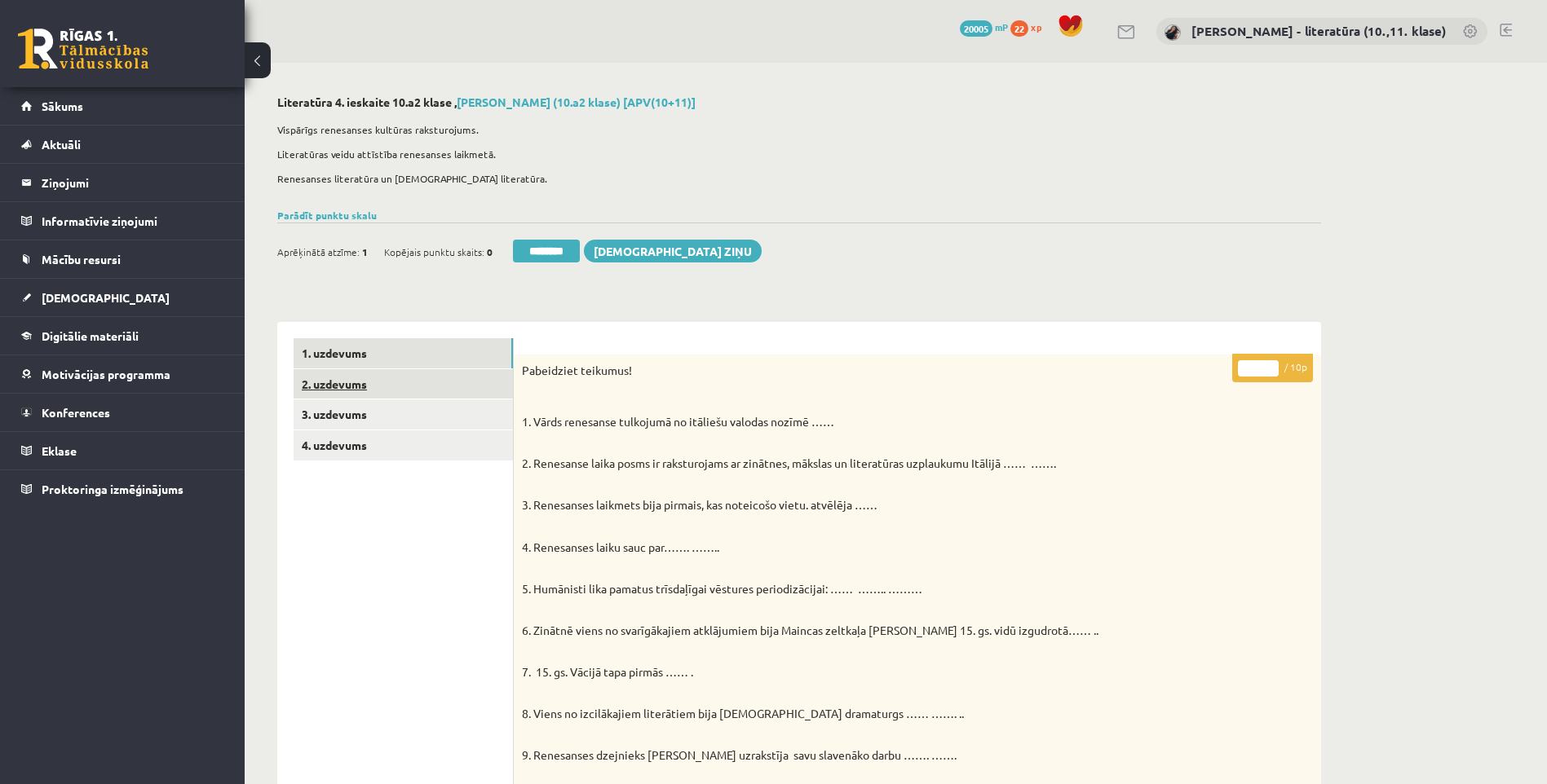
click at [459, 390] on link "2. uzdevums" at bounding box center [403, 383] width 219 height 30
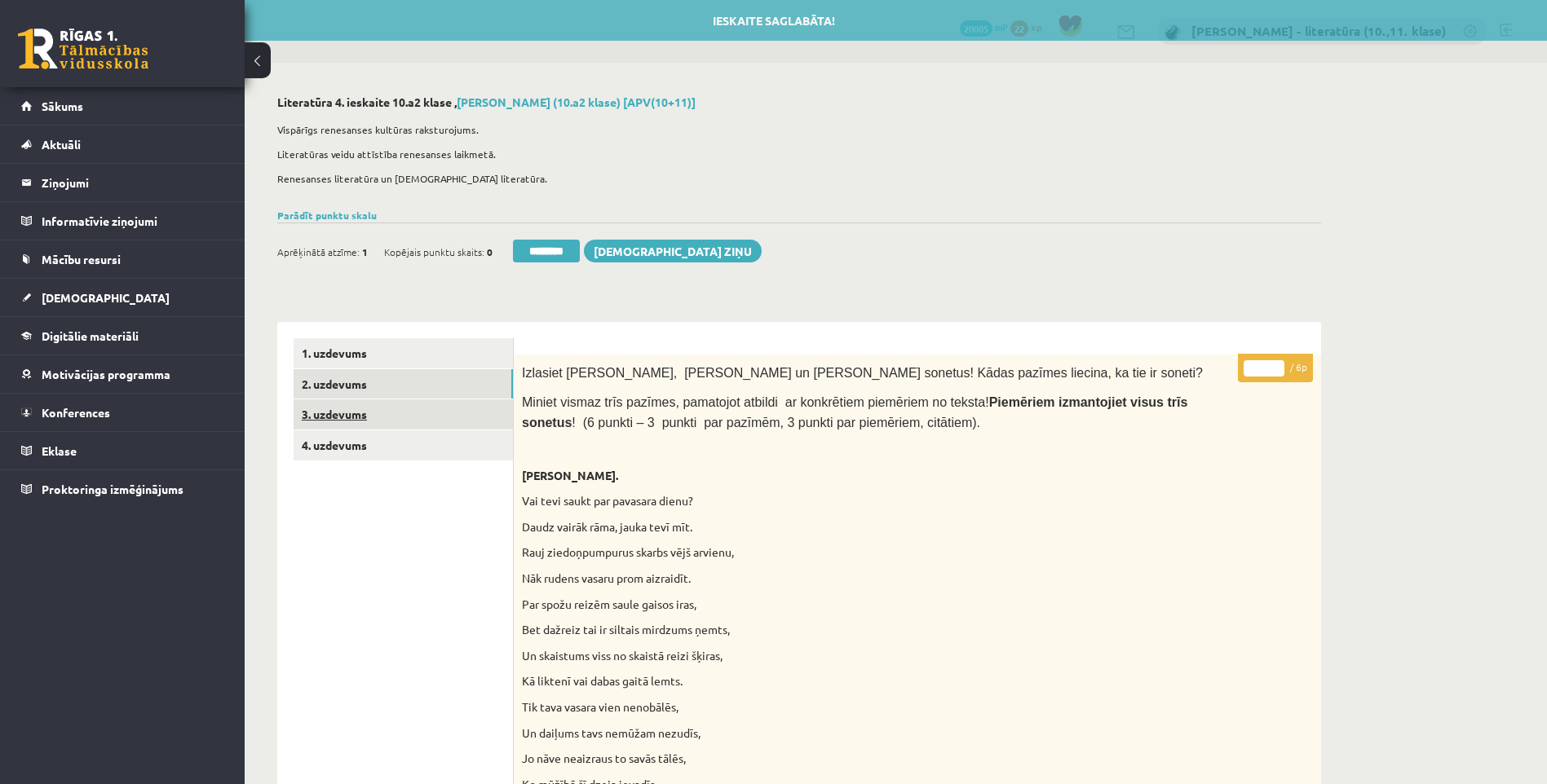
click at [443, 411] on link "3. uzdevums" at bounding box center [403, 414] width 219 height 30
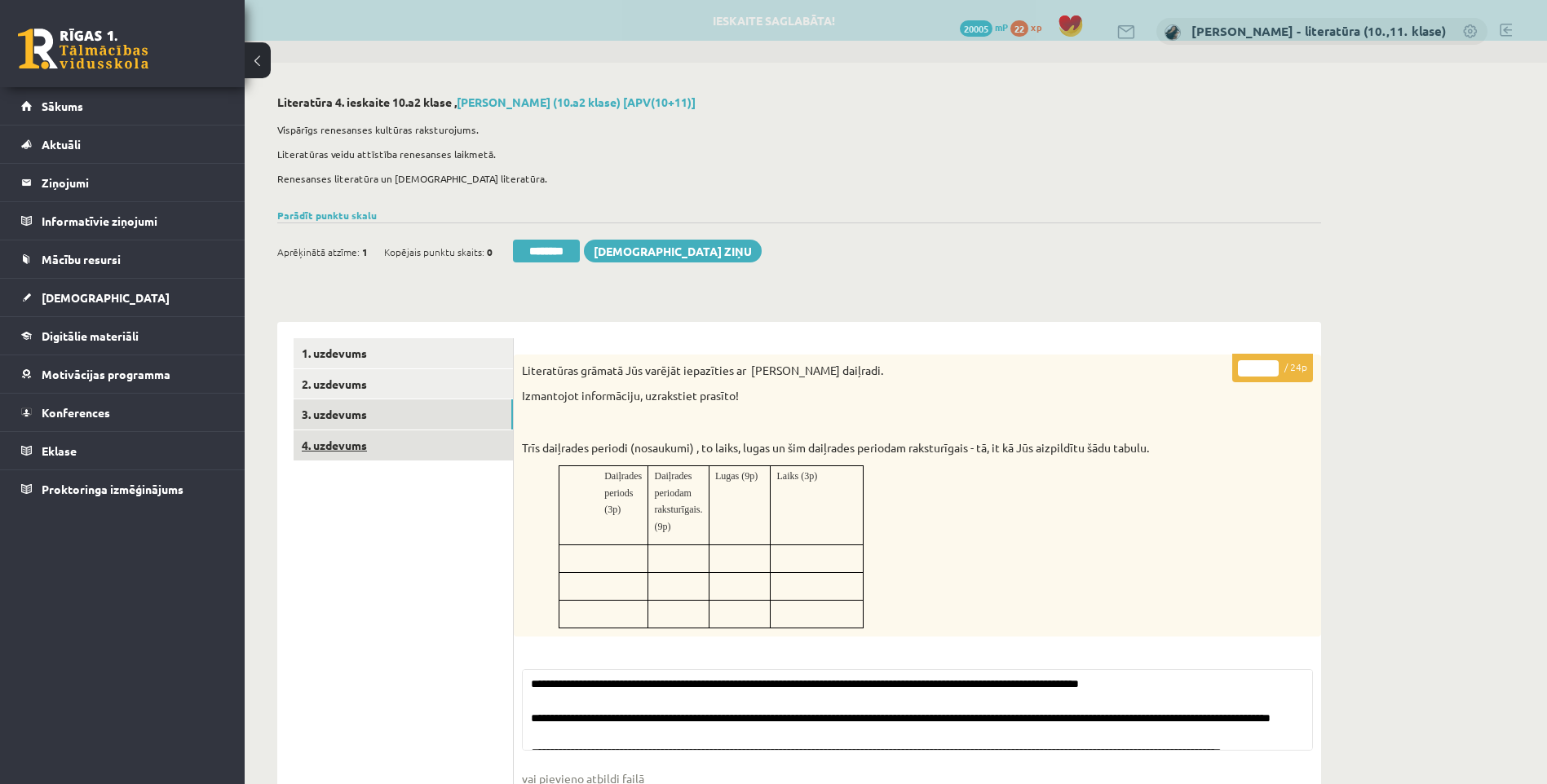
click at [464, 448] on link "4. uzdevums" at bounding box center [403, 445] width 219 height 30
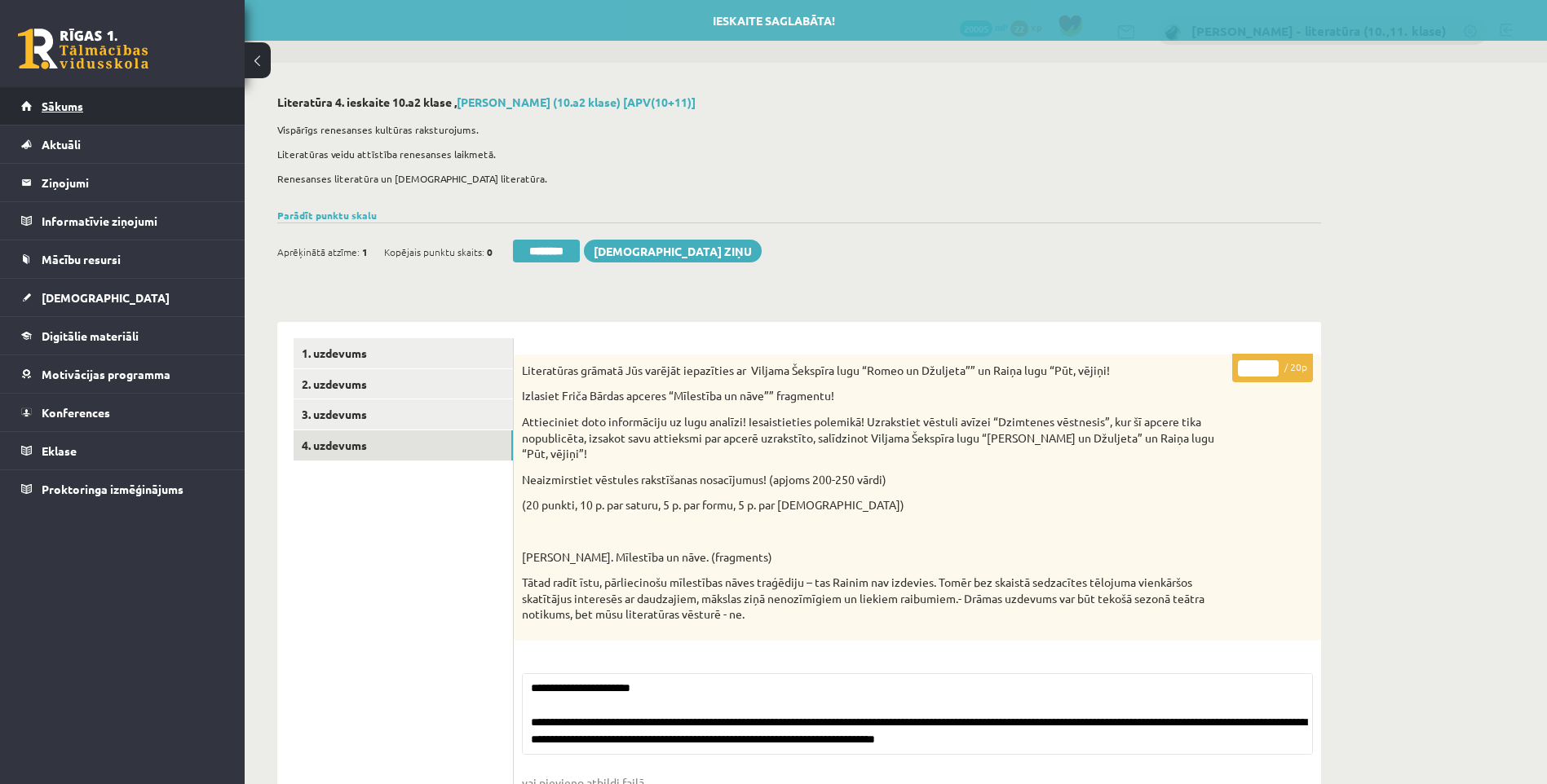
click at [100, 110] on link "Sākums" at bounding box center [123, 105] width 203 height 38
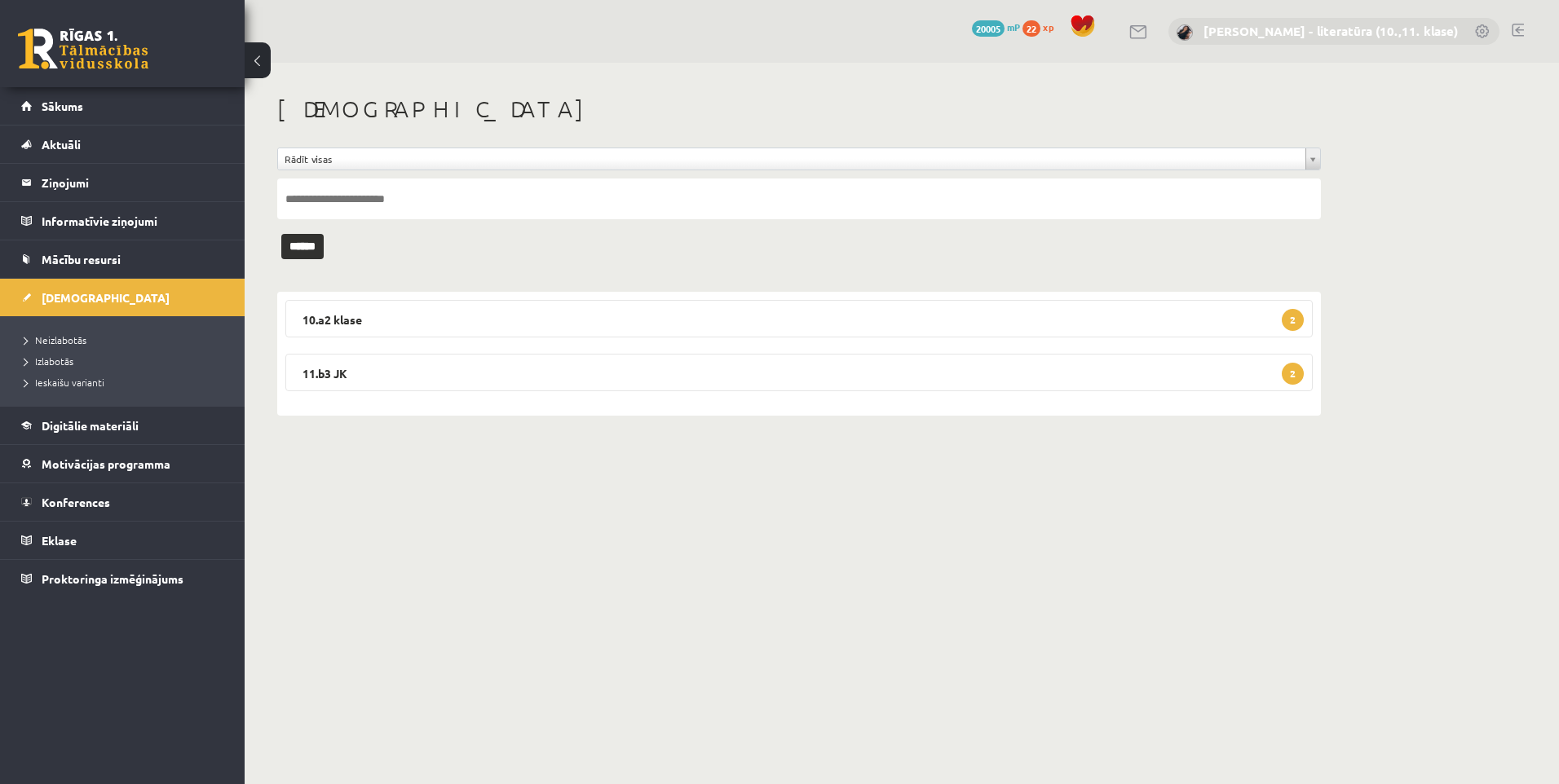
click at [1375, 35] on link "[PERSON_NAME] - literatūra (10.,11. klase)" at bounding box center [1330, 31] width 254 height 16
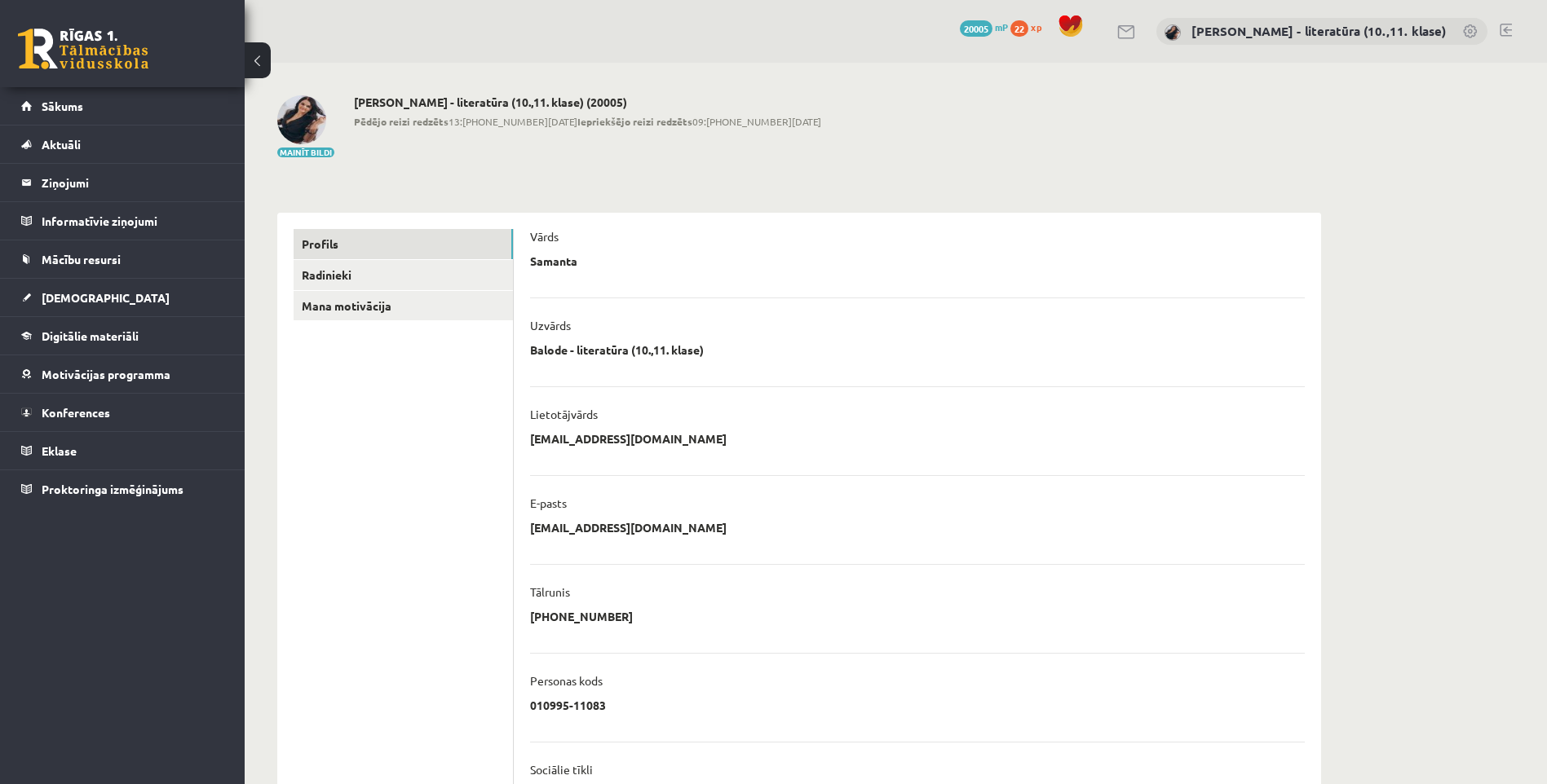
click at [1499, 27] on div "0 Dāvanas 20005 mP 22 xp [PERSON_NAME] - literatūra (10.,11. klase)" at bounding box center [895, 31] width 1302 height 63
click at [1514, 29] on div "0 Dāvanas 20005 mP 22 xp [PERSON_NAME] - literatūra (10.,11. klase)" at bounding box center [895, 31] width 1302 height 63
click at [1508, 29] on link at bounding box center [1505, 30] width 13 height 14
